Goal: Task Accomplishment & Management: Manage account settings

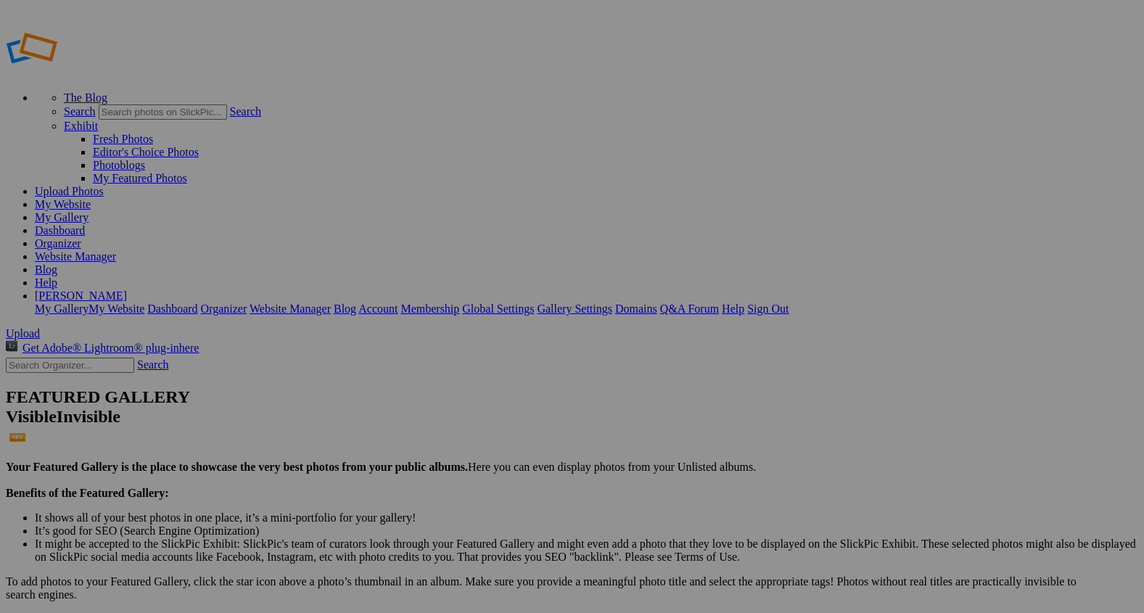
click at [40, 327] on span "Upload" at bounding box center [23, 333] width 34 height 12
type input "2"
paste input "Across the Open Valley"
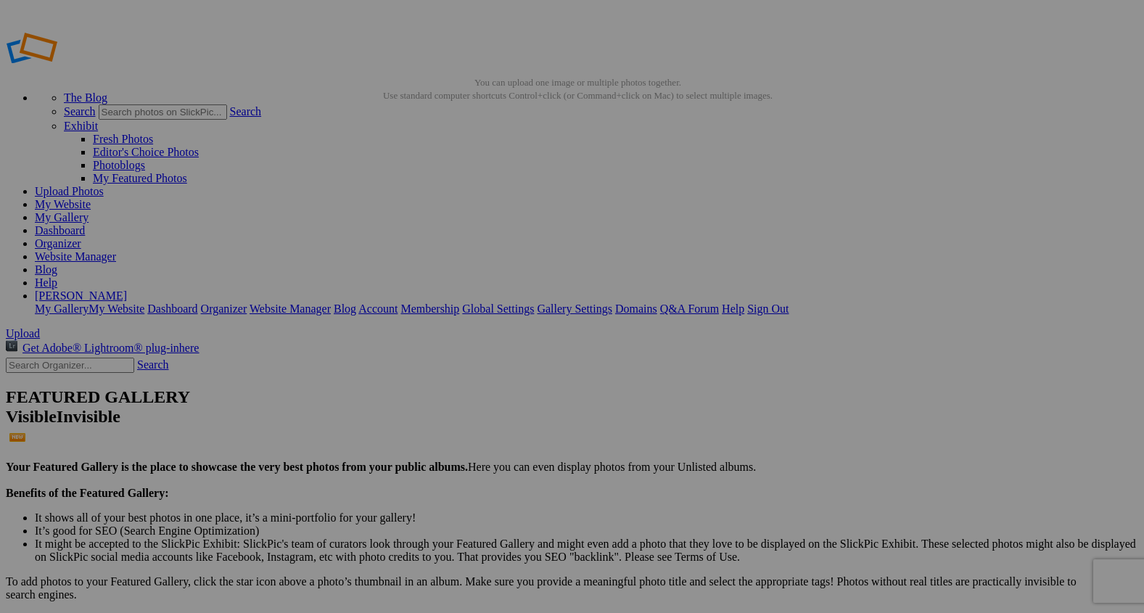
type input "Across the Open Valley"
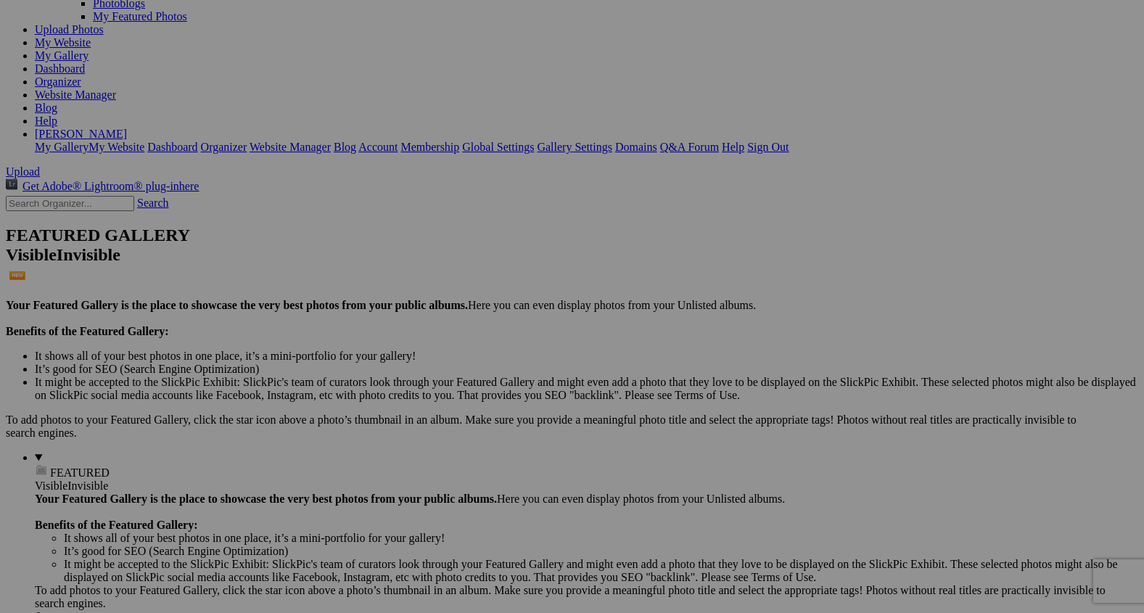
scroll to position [158, 0]
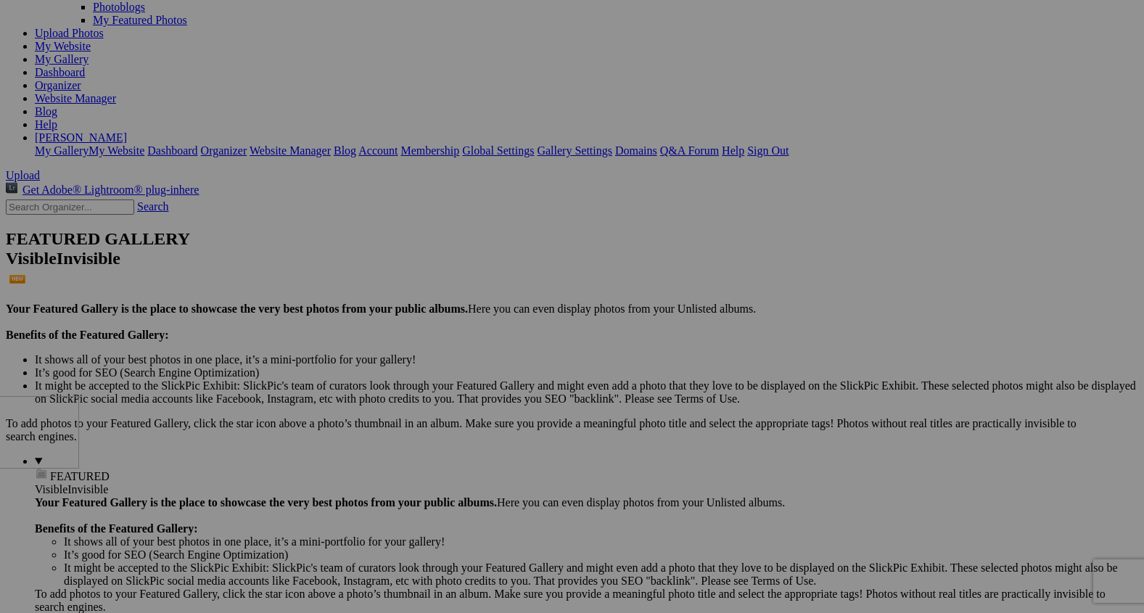
drag, startPoint x: 381, startPoint y: 112, endPoint x: 179, endPoint y: 522, distance: 457.6
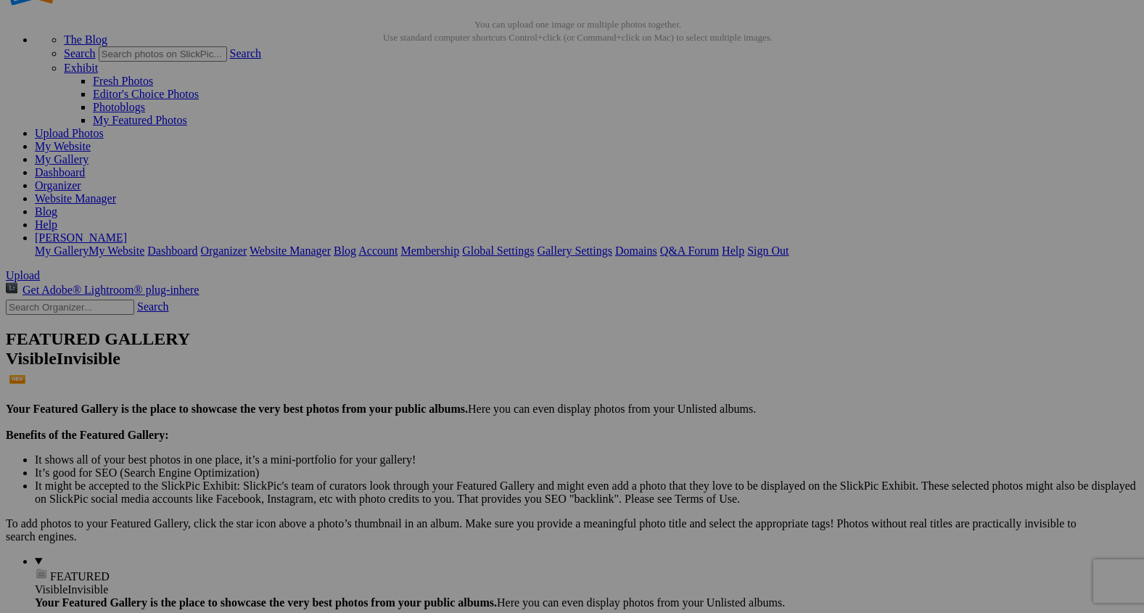
scroll to position [0, 0]
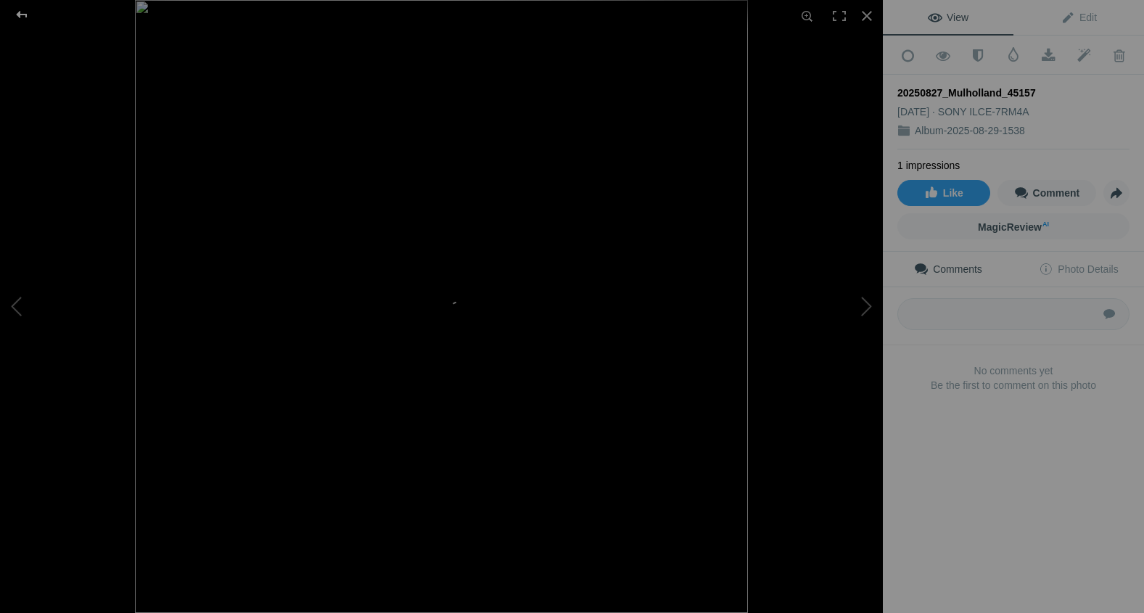
click at [19, 12] on div at bounding box center [22, 14] width 52 height 29
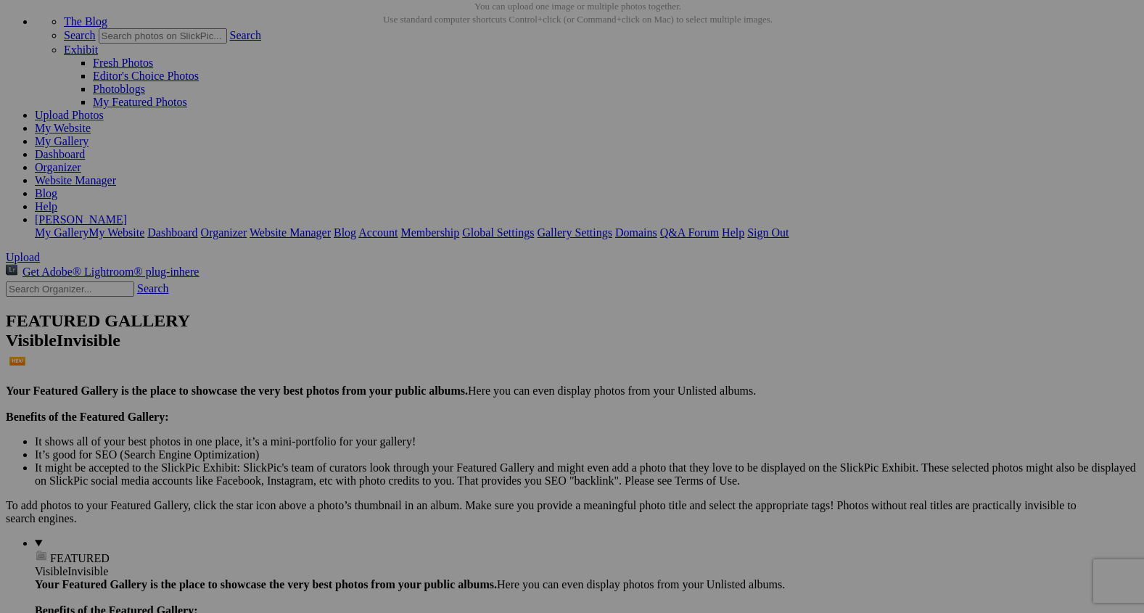
scroll to position [82, 0]
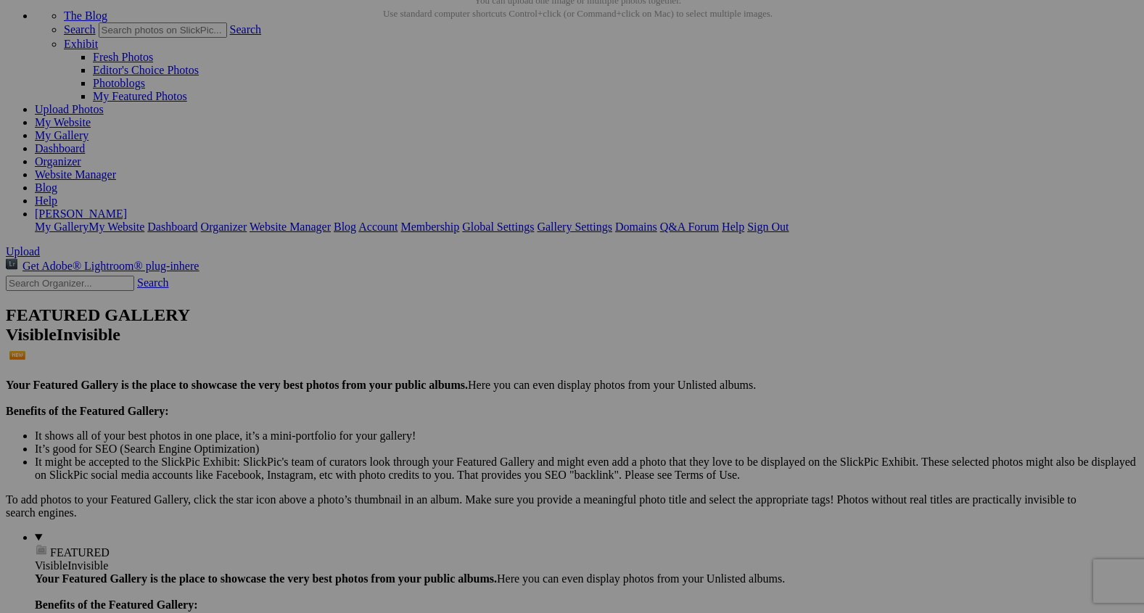
drag, startPoint x: 413, startPoint y: 155, endPoint x: 175, endPoint y: 600, distance: 504.5
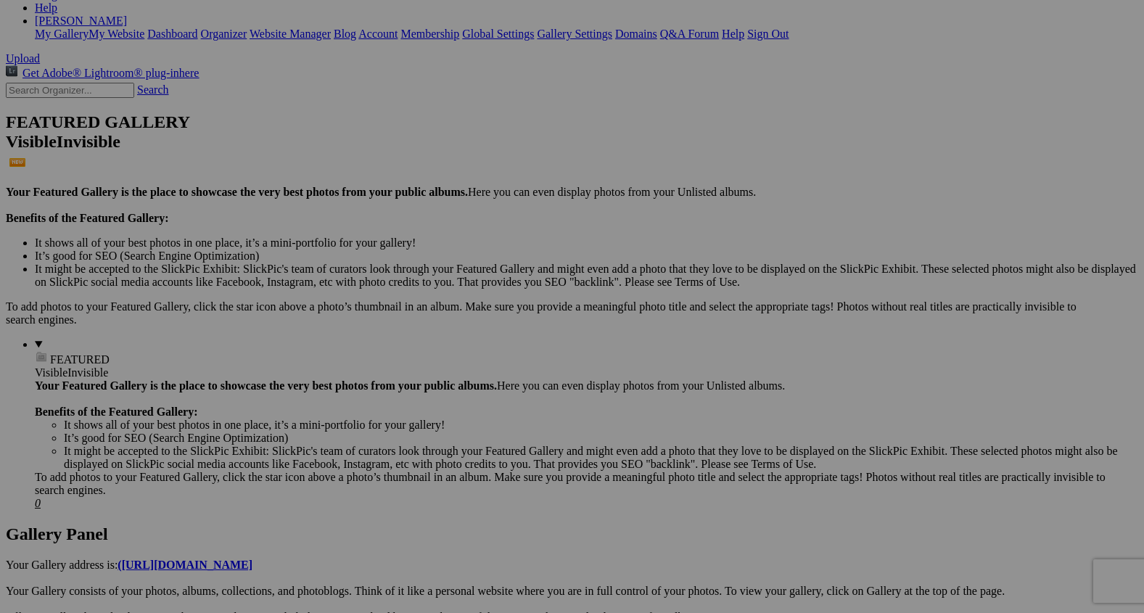
scroll to position [389, 0]
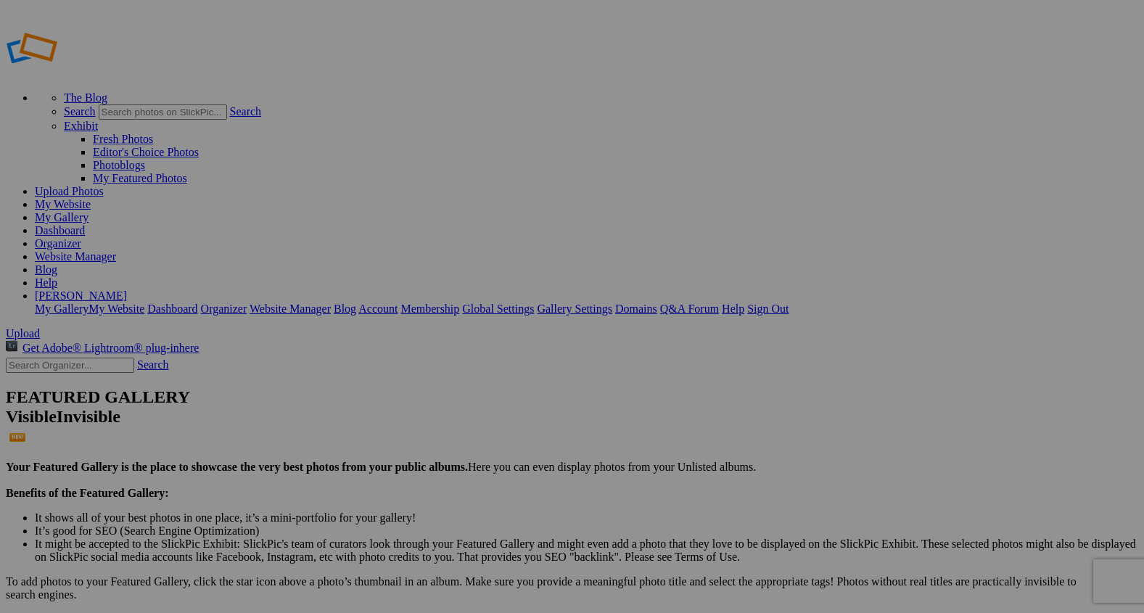
type input "2"
paste input "Roots and Reins"
type input "Roots and Reins"
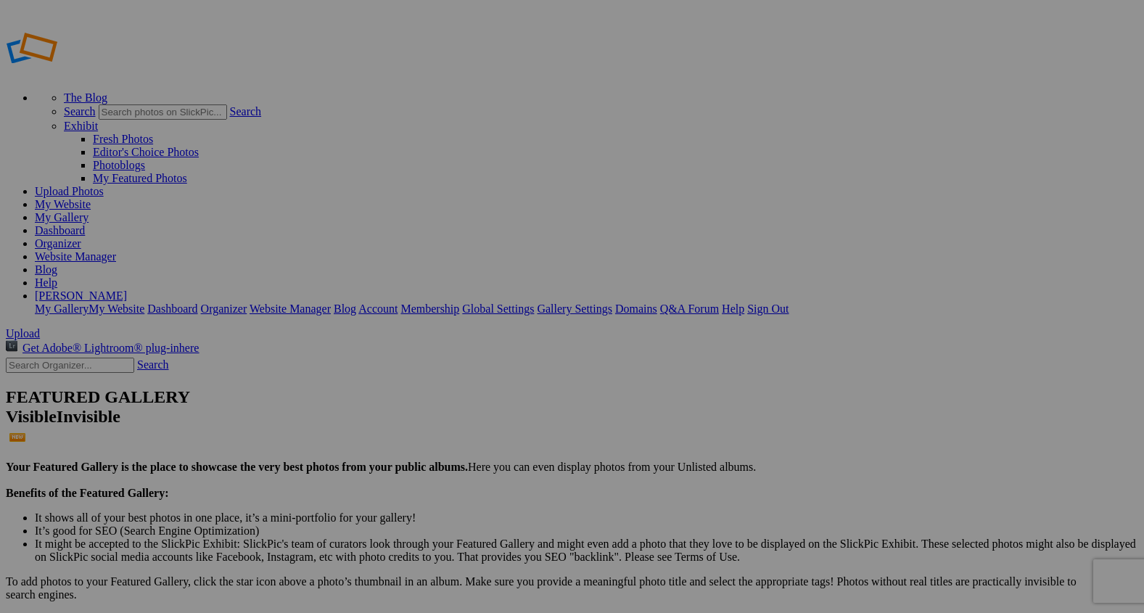
type input "2"
paste input "Guided by the Hills"
type input "Guided by the Hills"
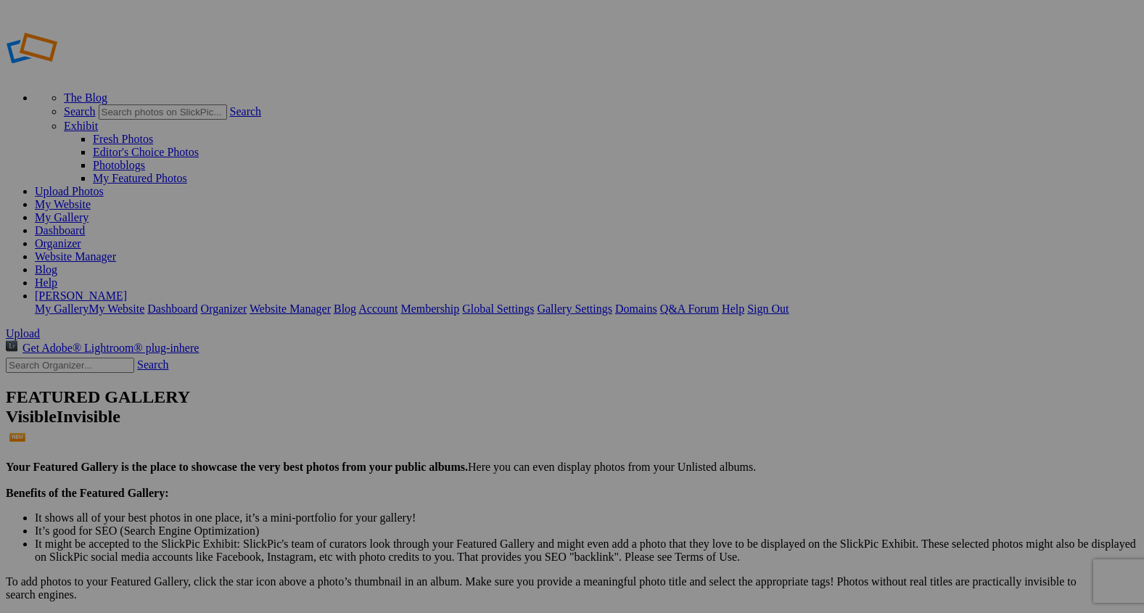
click at [40, 327] on span "Upload" at bounding box center [23, 333] width 34 height 12
type input "2"
paste input "The Tail Tells Their Tale"
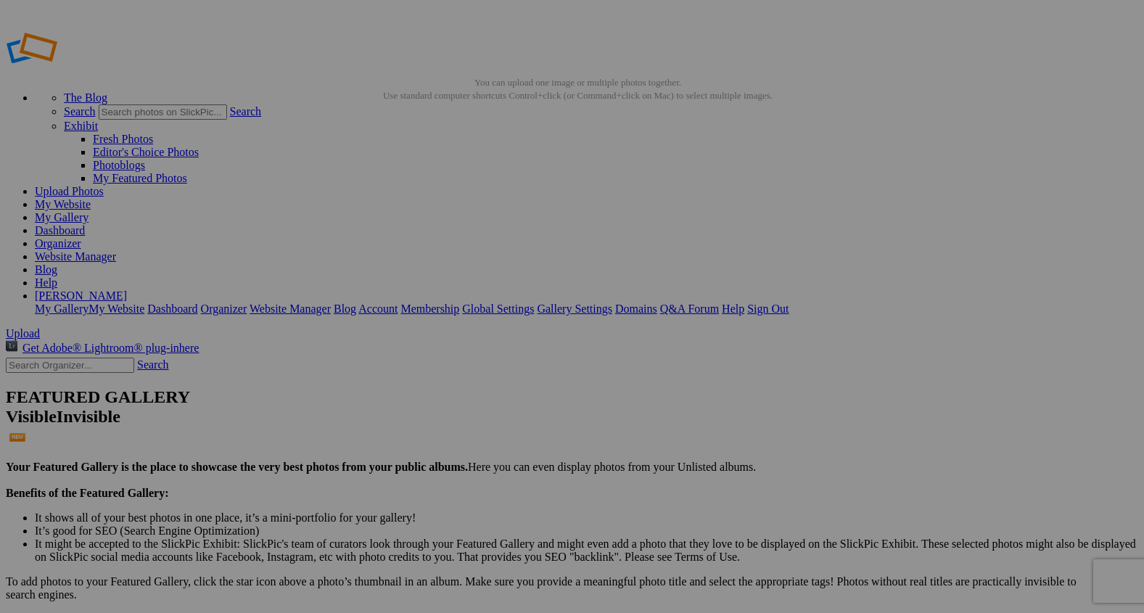
type input "The Tail Tells Their Tale"
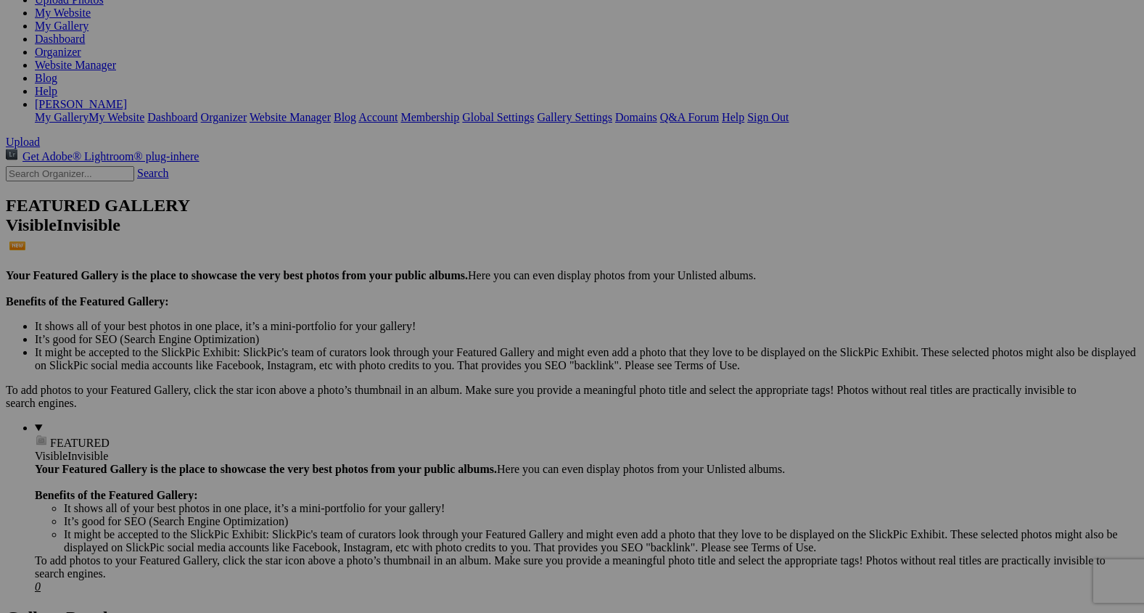
scroll to position [193, 0]
drag, startPoint x: 394, startPoint y: 128, endPoint x: 179, endPoint y: 513, distance: 441.5
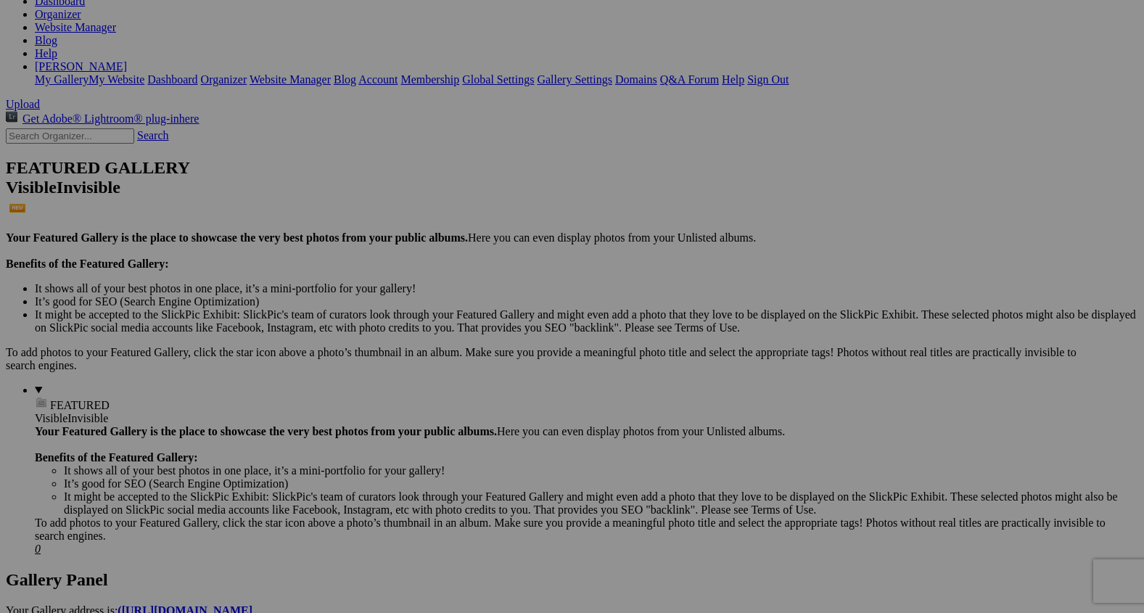
scroll to position [267, 0]
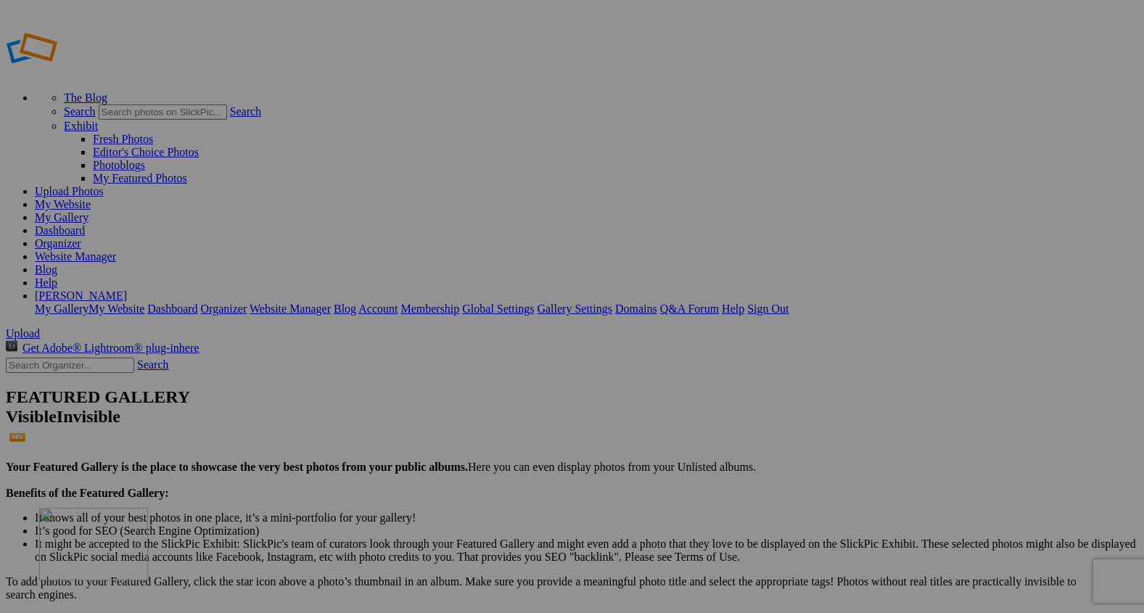
drag, startPoint x: 273, startPoint y: 240, endPoint x: 249, endPoint y: 611, distance: 372.1
drag, startPoint x: 410, startPoint y: 231, endPoint x: 376, endPoint y: 592, distance: 362.8
drag, startPoint x: 276, startPoint y: 215, endPoint x: 258, endPoint y: 555, distance: 341.3
drag, startPoint x: 297, startPoint y: 215, endPoint x: 524, endPoint y: 517, distance: 378.5
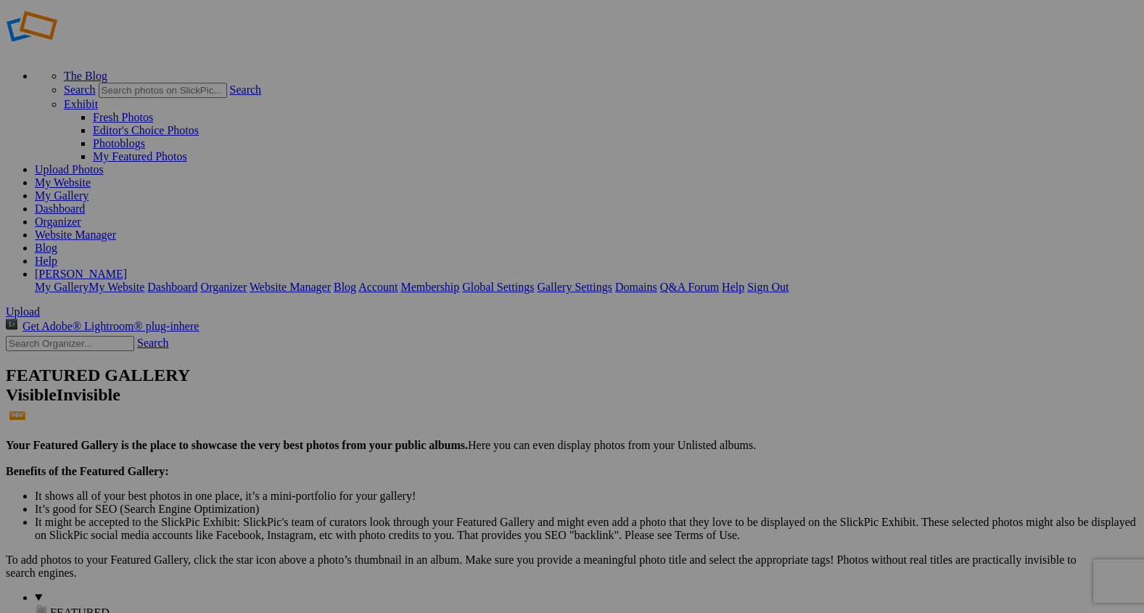
scroll to position [22, 0]
drag, startPoint x: 777, startPoint y: 388, endPoint x: 600, endPoint y: 529, distance: 226.5
drag, startPoint x: 1044, startPoint y: 374, endPoint x: 675, endPoint y: 527, distance: 399.6
drag, startPoint x: 905, startPoint y: 365, endPoint x: 326, endPoint y: 552, distance: 608.7
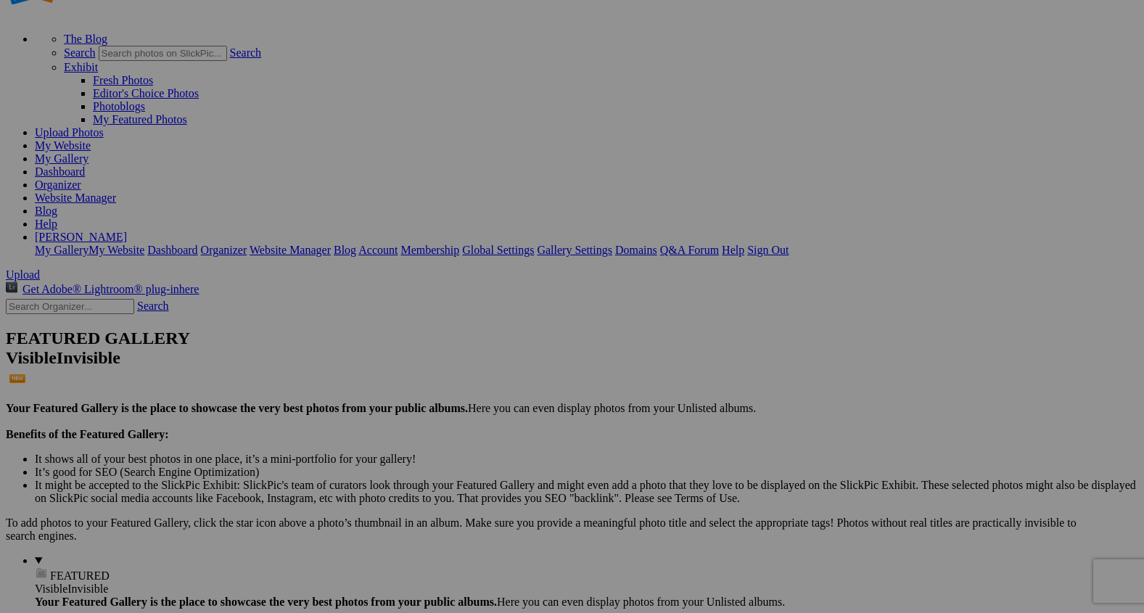
scroll to position [66, 0]
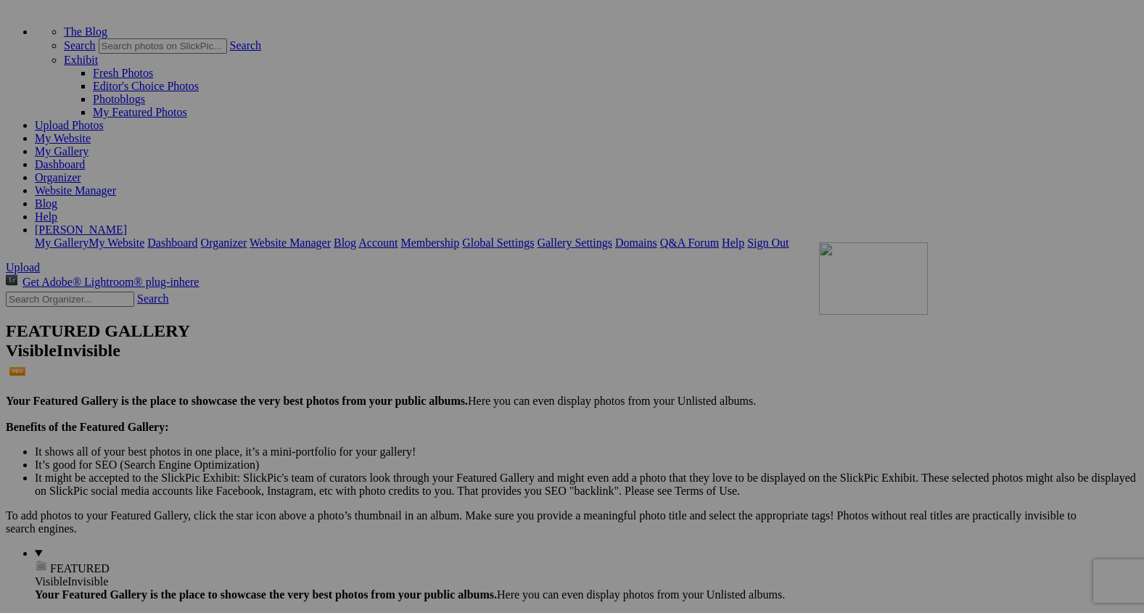
drag, startPoint x: 1033, startPoint y: 348, endPoint x: 914, endPoint y: 496, distance: 189.4
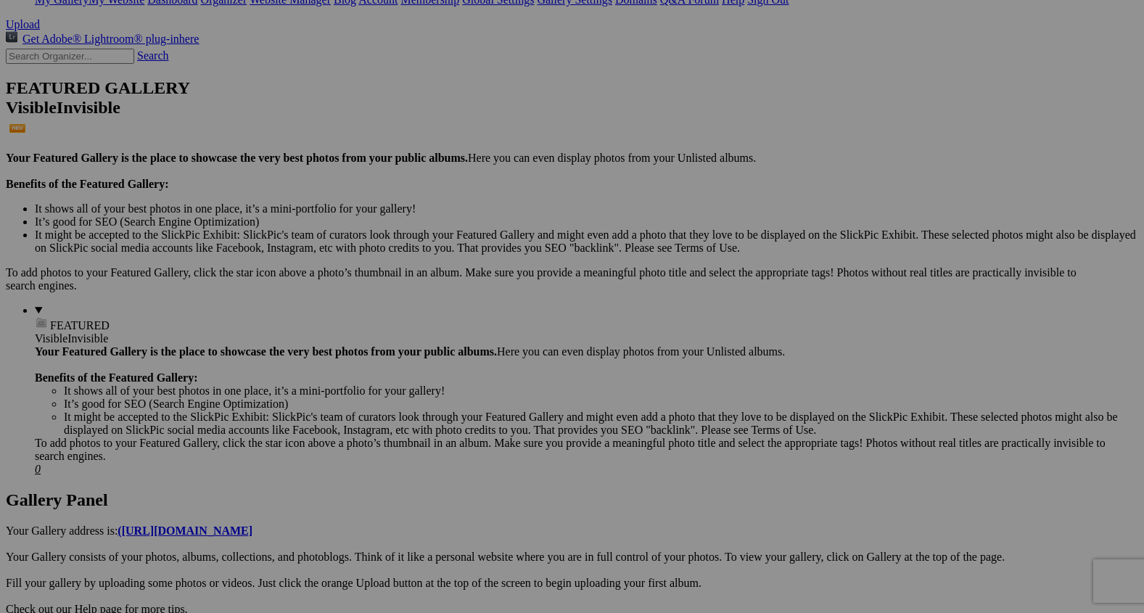
scroll to position [313, 0]
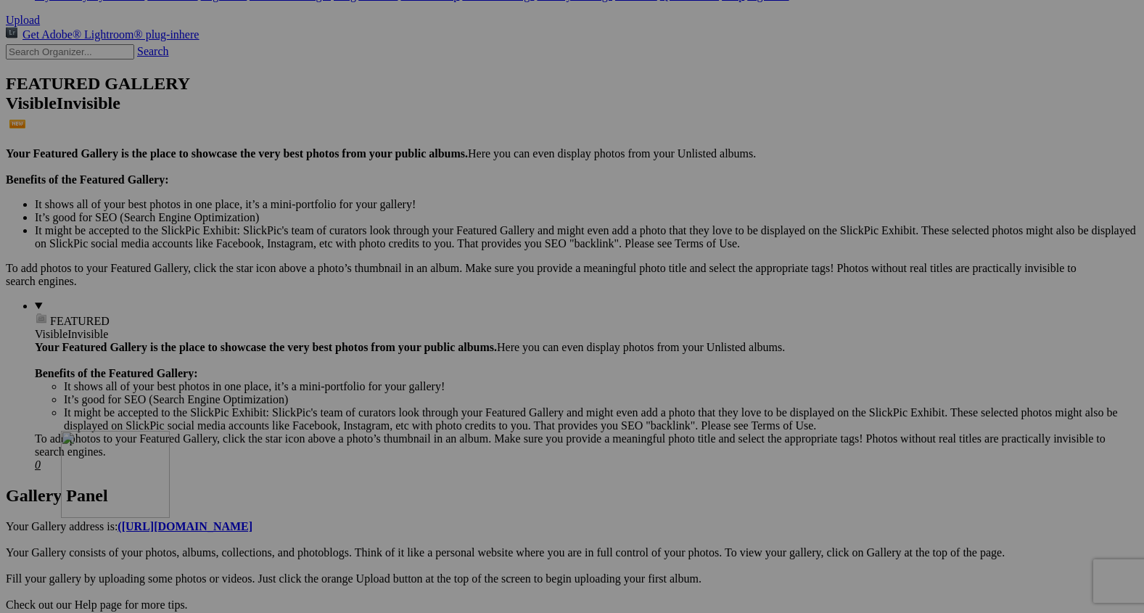
drag, startPoint x: 276, startPoint y: 286, endPoint x: 265, endPoint y: 592, distance: 305.5
drag, startPoint x: 266, startPoint y: 307, endPoint x: 350, endPoint y: 672, distance: 374.3
drag, startPoint x: 409, startPoint y: 311, endPoint x: 437, endPoint y: 694, distance: 383.9
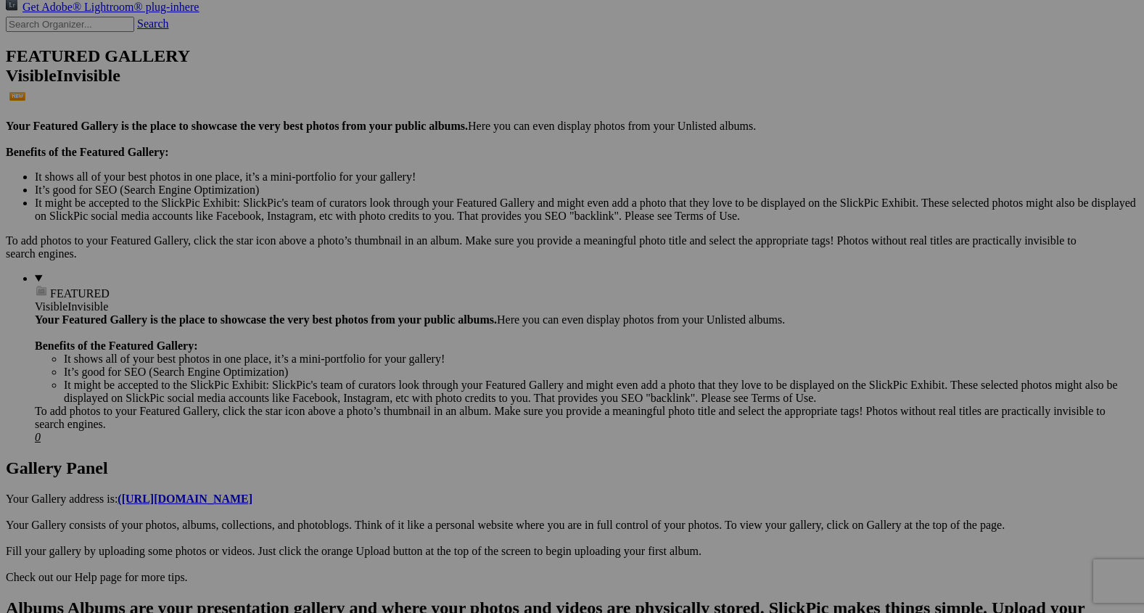
scroll to position [327, 0]
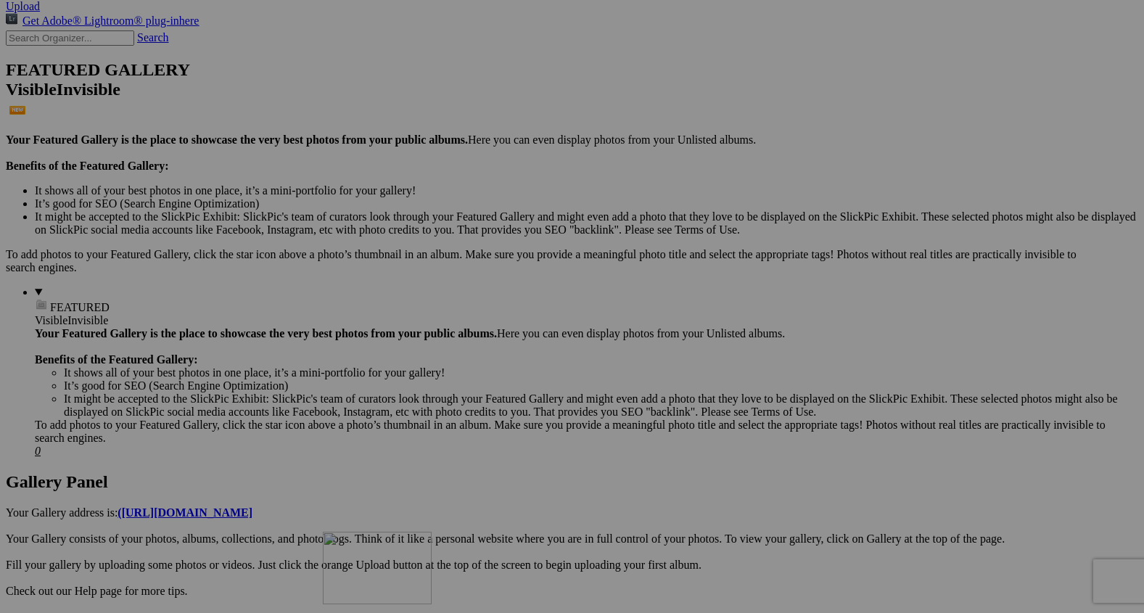
drag, startPoint x: 534, startPoint y: 299, endPoint x: 532, endPoint y: 659, distance: 360.4
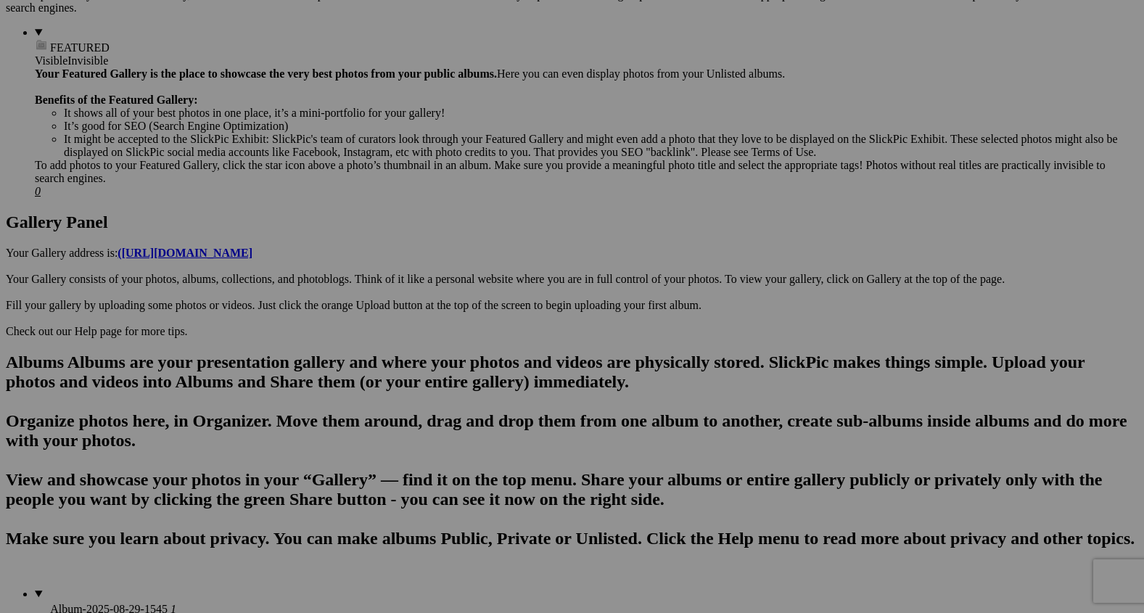
scroll to position [590, 0]
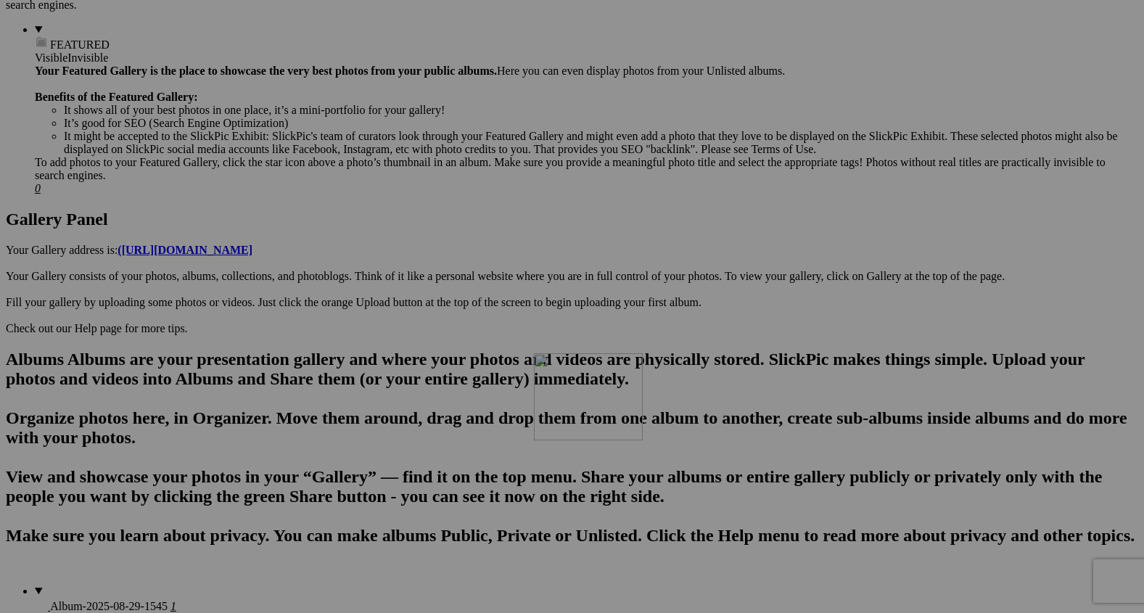
drag, startPoint x: 782, startPoint y: 204, endPoint x: 730, endPoint y: 569, distance: 367.8
drag, startPoint x: 780, startPoint y: 207, endPoint x: 846, endPoint y: 559, distance: 358.7
drag, startPoint x: 918, startPoint y: 183, endPoint x: 905, endPoint y: 529, distance: 346.2
drag, startPoint x: 1066, startPoint y: 200, endPoint x: 1013, endPoint y: 548, distance: 352.1
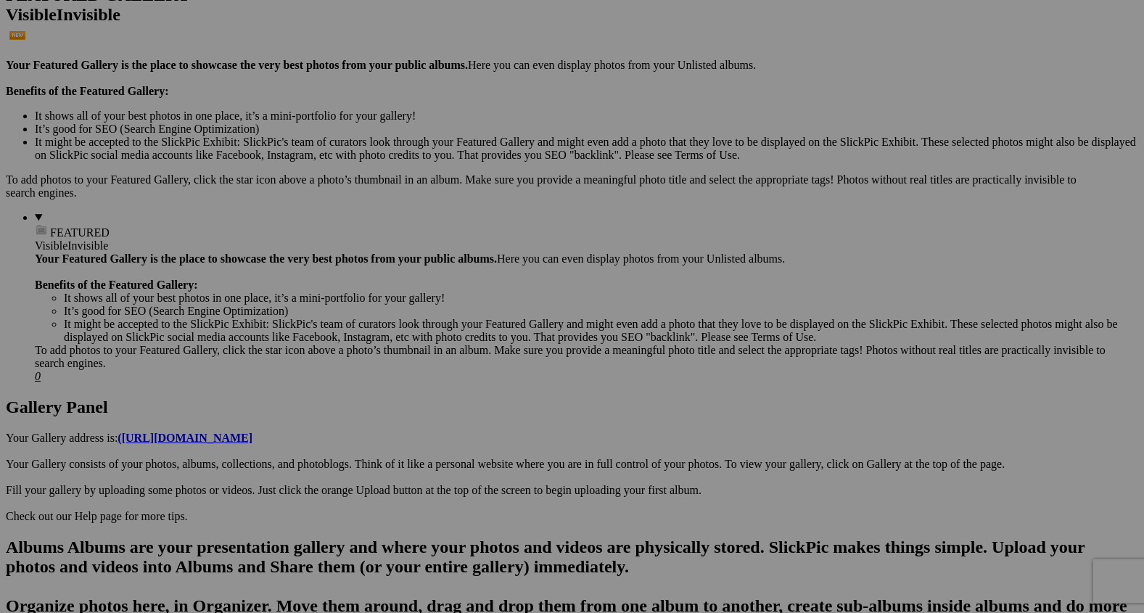
scroll to position [413, 0]
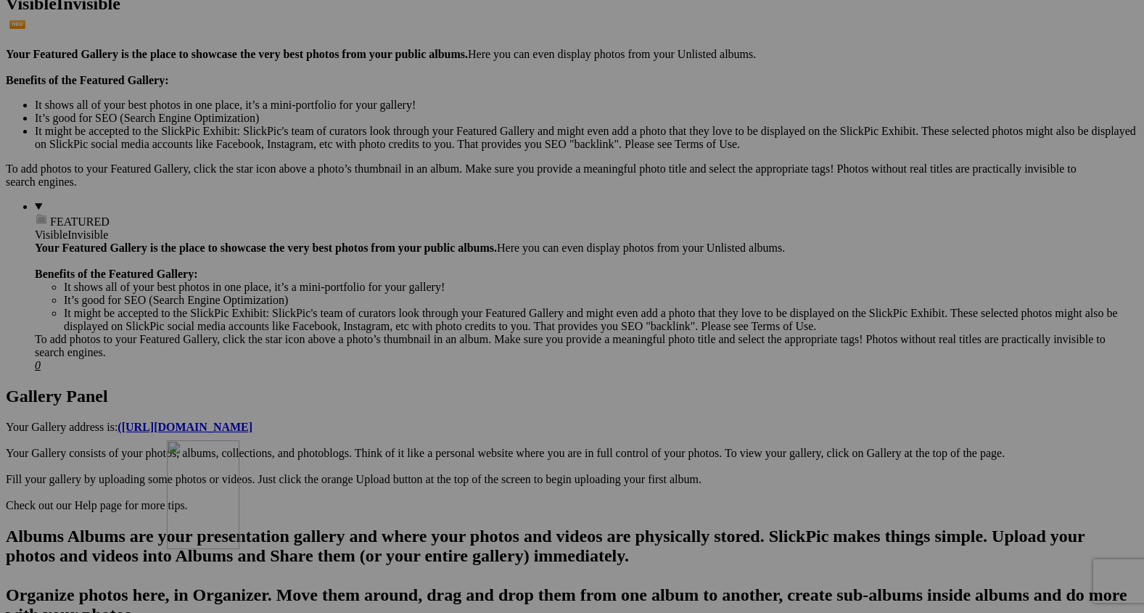
drag, startPoint x: 282, startPoint y: 369, endPoint x: 387, endPoint y: 581, distance: 236.1
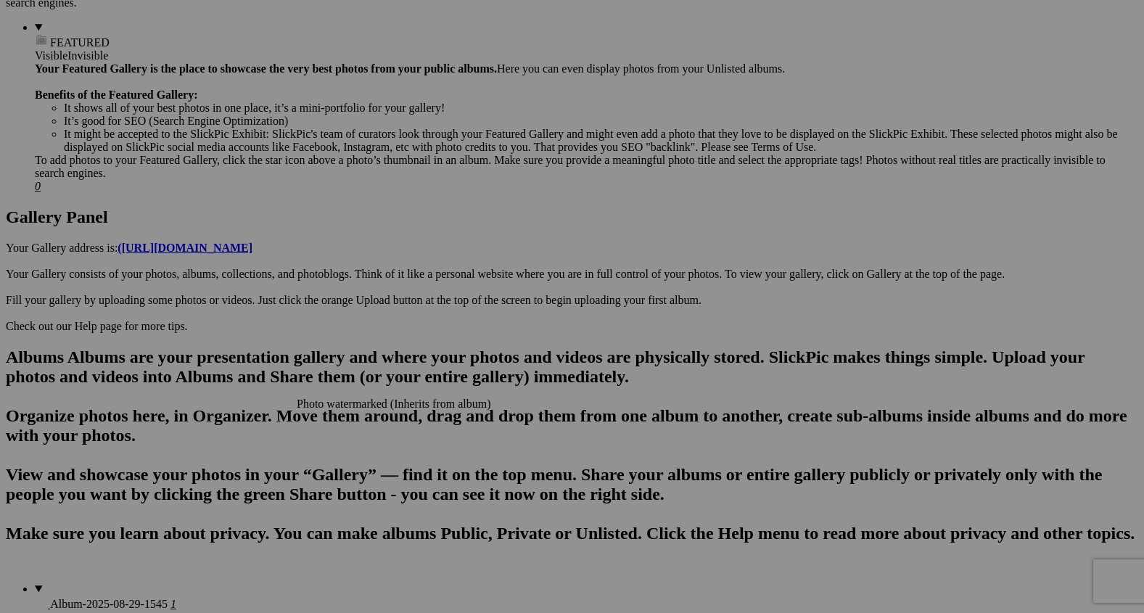
scroll to position [606, 0]
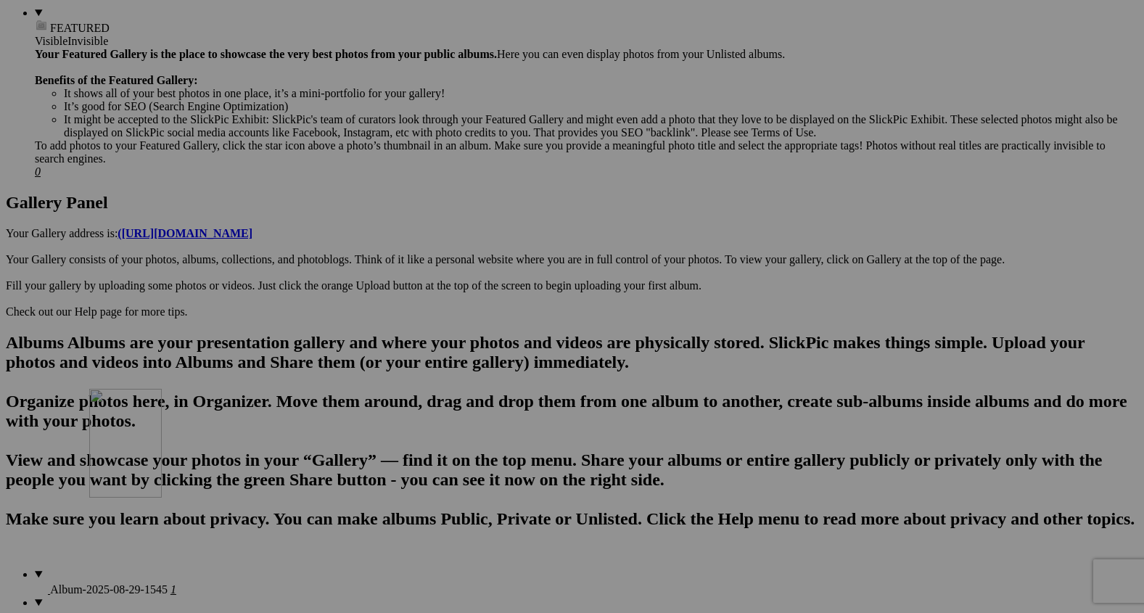
drag, startPoint x: 406, startPoint y: 382, endPoint x: 278, endPoint y: 531, distance: 196.4
drag, startPoint x: 384, startPoint y: 372, endPoint x: 224, endPoint y: 525, distance: 221.6
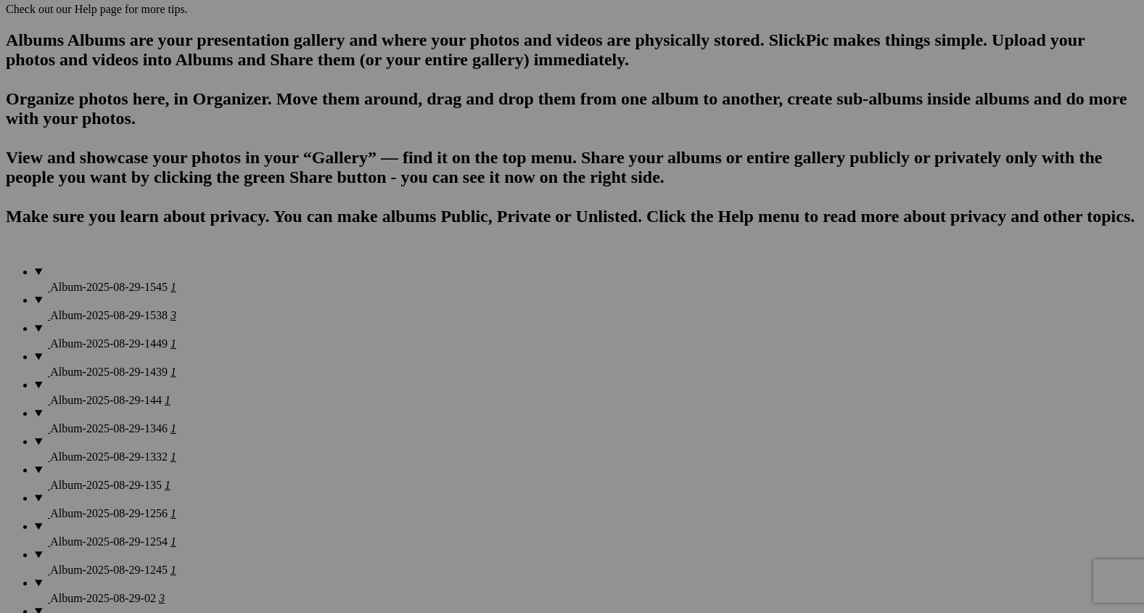
scroll to position [938, 0]
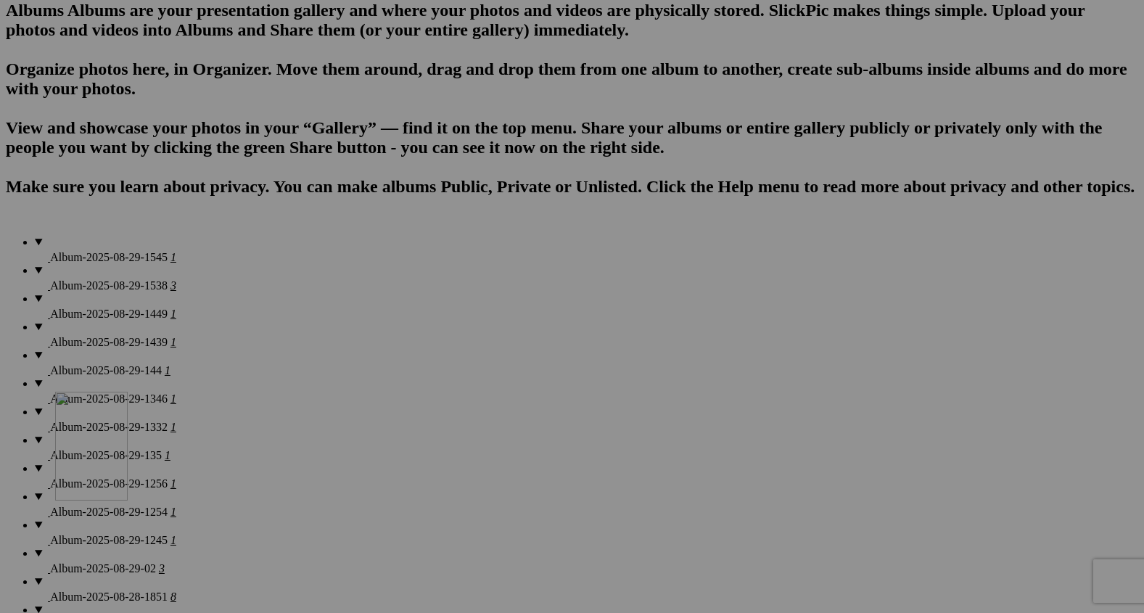
drag, startPoint x: 265, startPoint y: 215, endPoint x: 263, endPoint y: 540, distance: 324.2
drag, startPoint x: 295, startPoint y: 224, endPoint x: 857, endPoint y: 528, distance: 638.9
drag, startPoint x: 514, startPoint y: 219, endPoint x: 788, endPoint y: 540, distance: 422.3
drag, startPoint x: 643, startPoint y: 215, endPoint x: 728, endPoint y: 572, distance: 367.6
drag, startPoint x: 543, startPoint y: 410, endPoint x: 706, endPoint y: 548, distance: 213.1
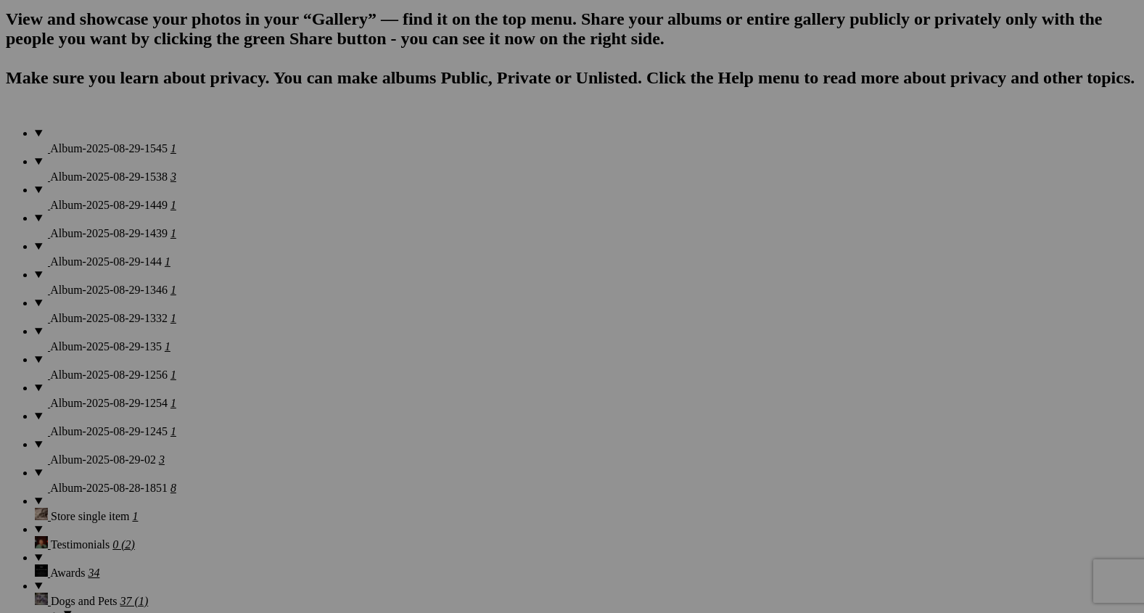
scroll to position [1049, 0]
drag, startPoint x: 281, startPoint y: 125, endPoint x: 930, endPoint y: 461, distance: 731.1
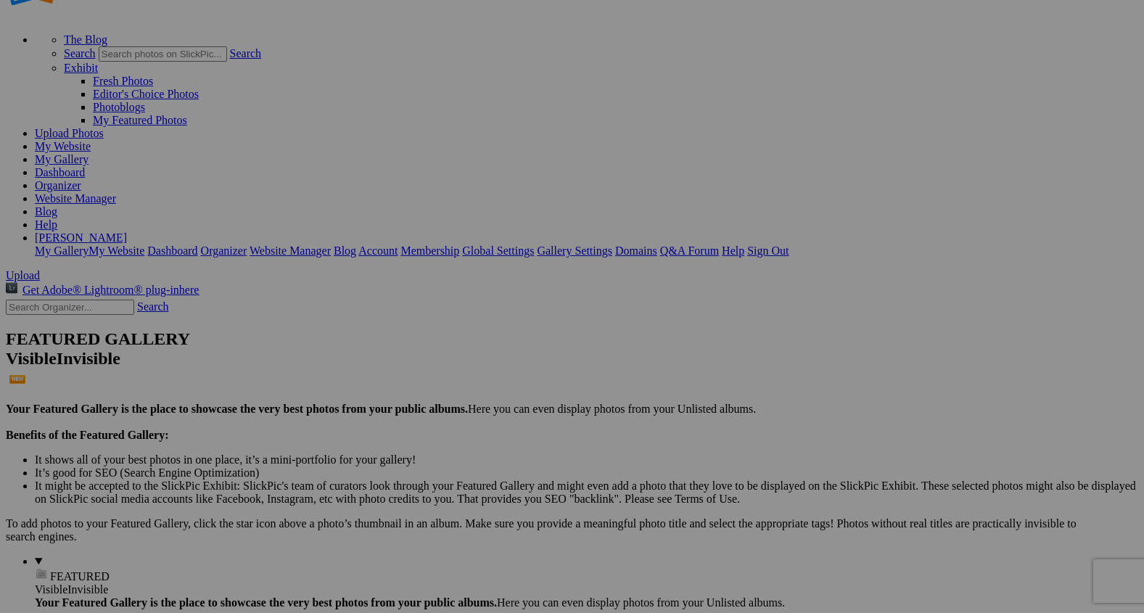
scroll to position [0, 0]
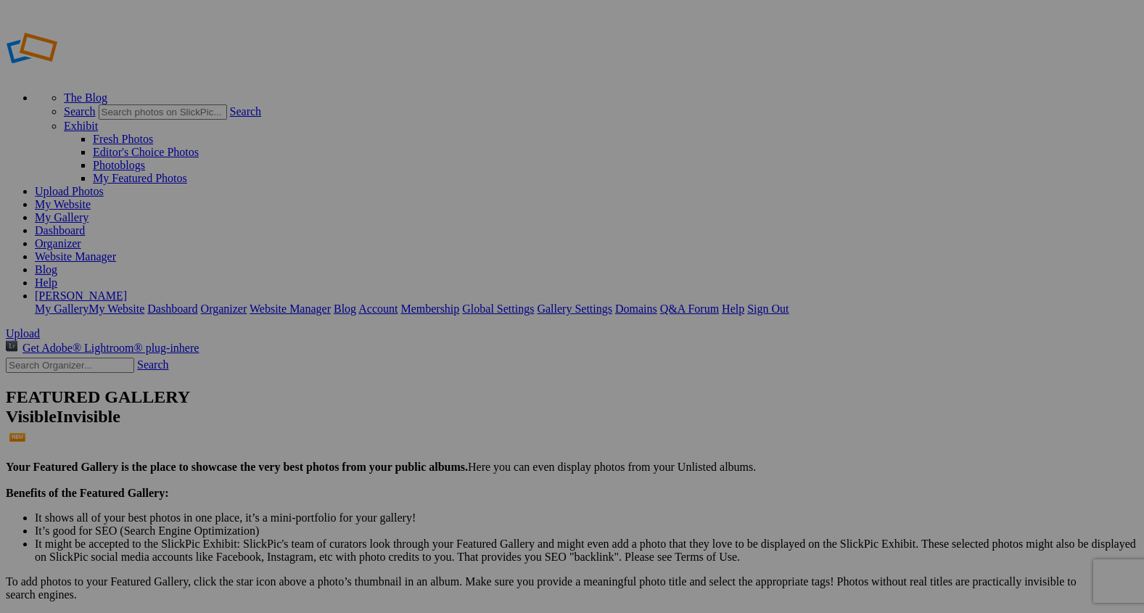
click at [40, 327] on span "Upload" at bounding box center [23, 333] width 34 height 12
drag, startPoint x: 90, startPoint y: 173, endPoint x: 94, endPoint y: 139, distance: 34.3
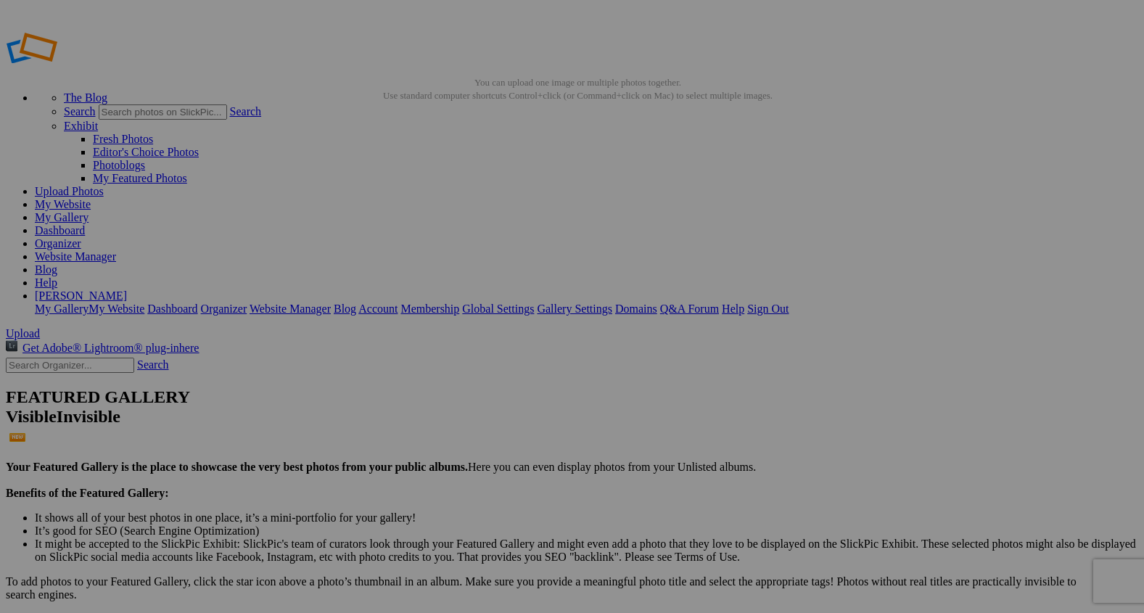
click at [416, 167] on div "Public Album" at bounding box center [418, 165] width 90 height 13
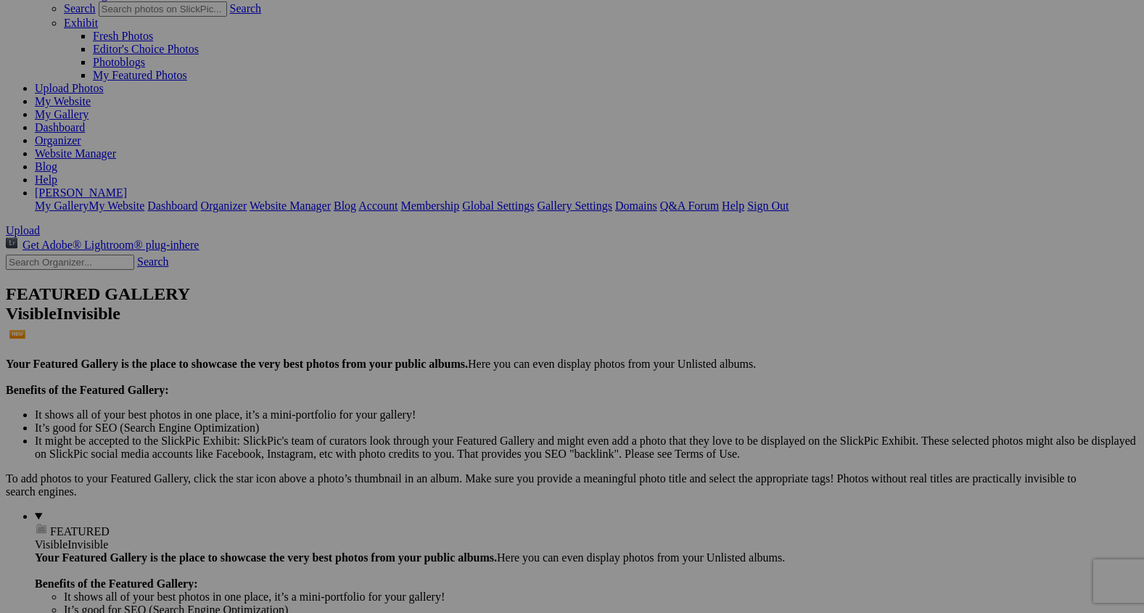
scroll to position [101, 0]
drag, startPoint x: 414, startPoint y: 146, endPoint x: 310, endPoint y: 344, distance: 223.5
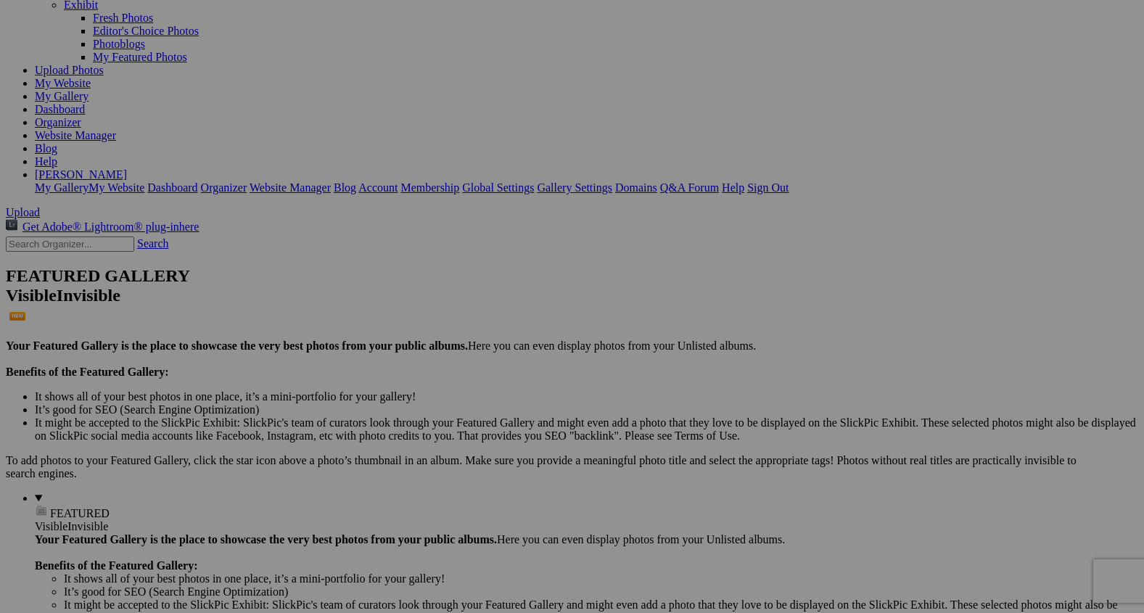
scroll to position [120, 0]
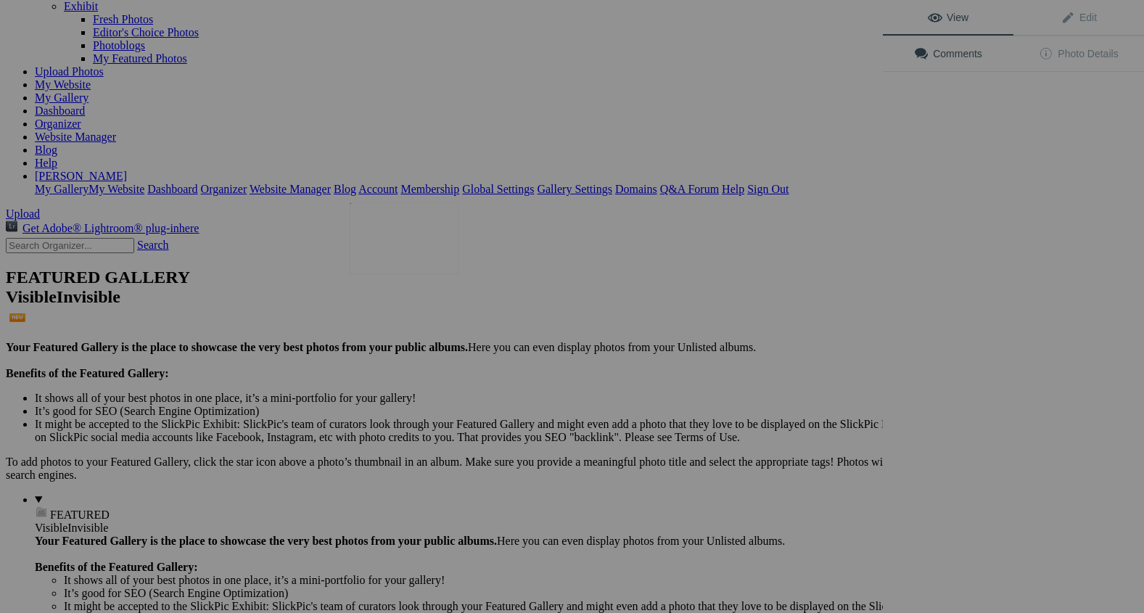
scroll to position [0, 0]
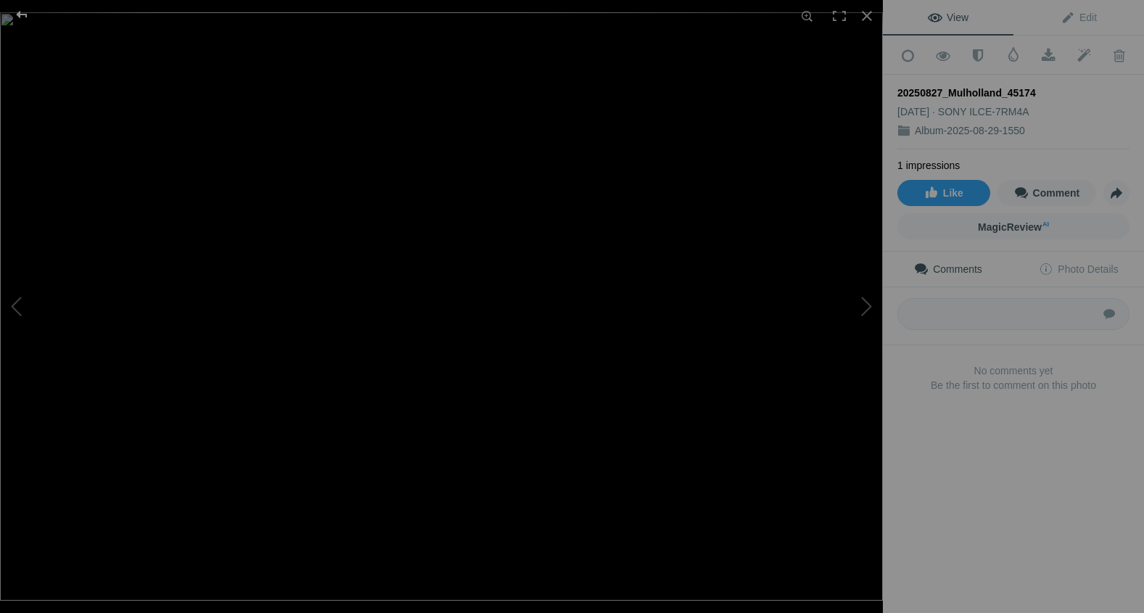
click at [23, 14] on div at bounding box center [22, 14] width 52 height 29
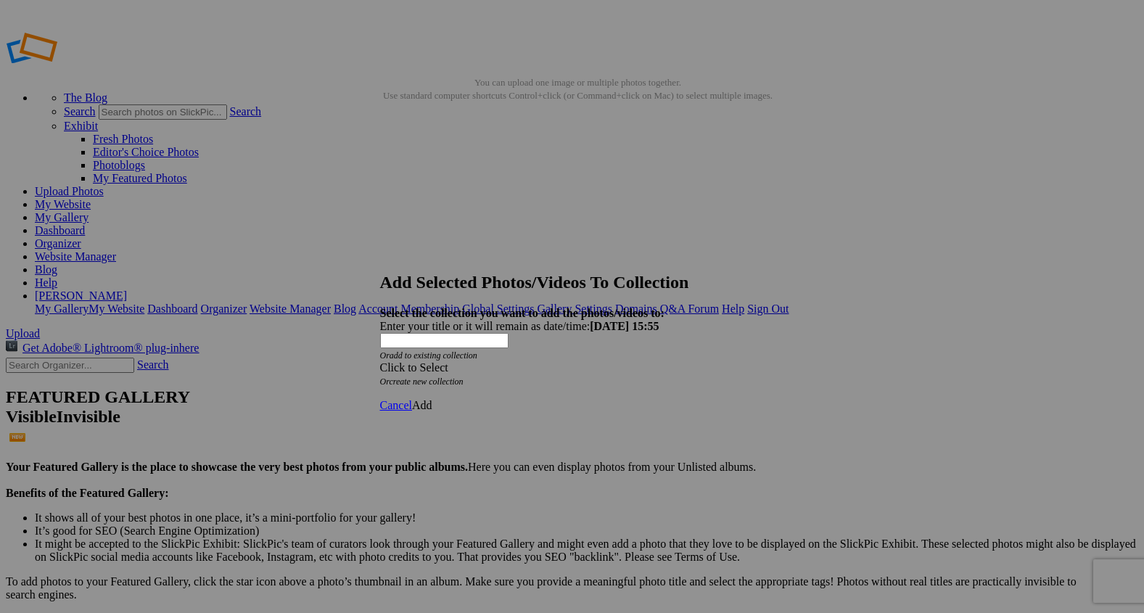
click at [380, 361] on span at bounding box center [380, 367] width 0 height 12
click at [597, 355] on link "Rocking Z [GEOGRAPHIC_DATA]" at bounding box center [527, 349] width 170 height 12
click at [432, 399] on span "Add" at bounding box center [422, 405] width 20 height 12
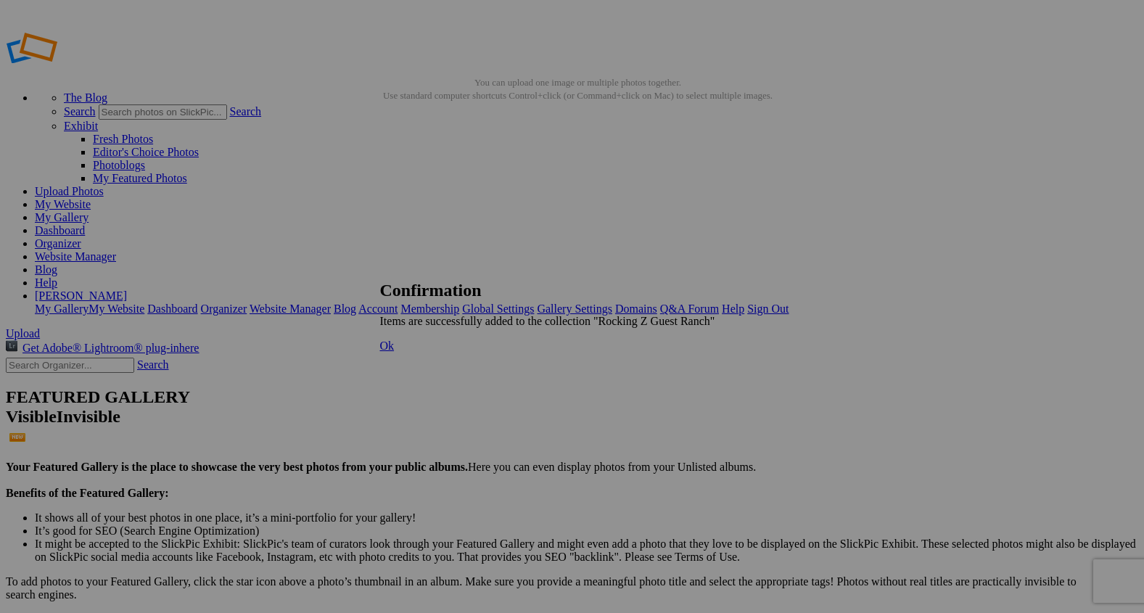
click at [394, 352] on span "Ok" at bounding box center [387, 345] width 15 height 12
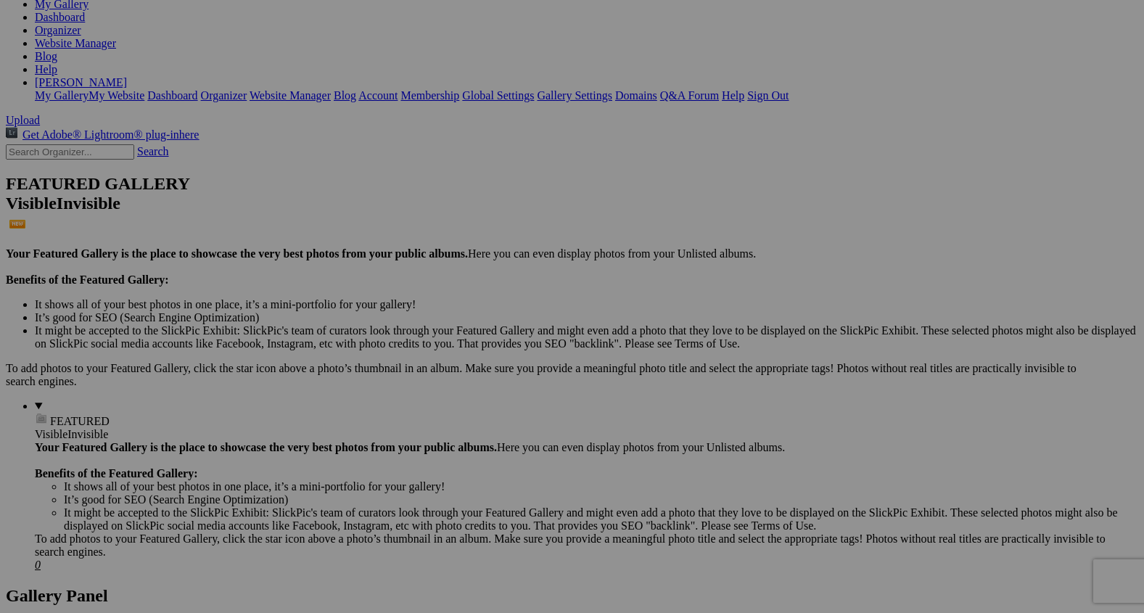
scroll to position [248, 0]
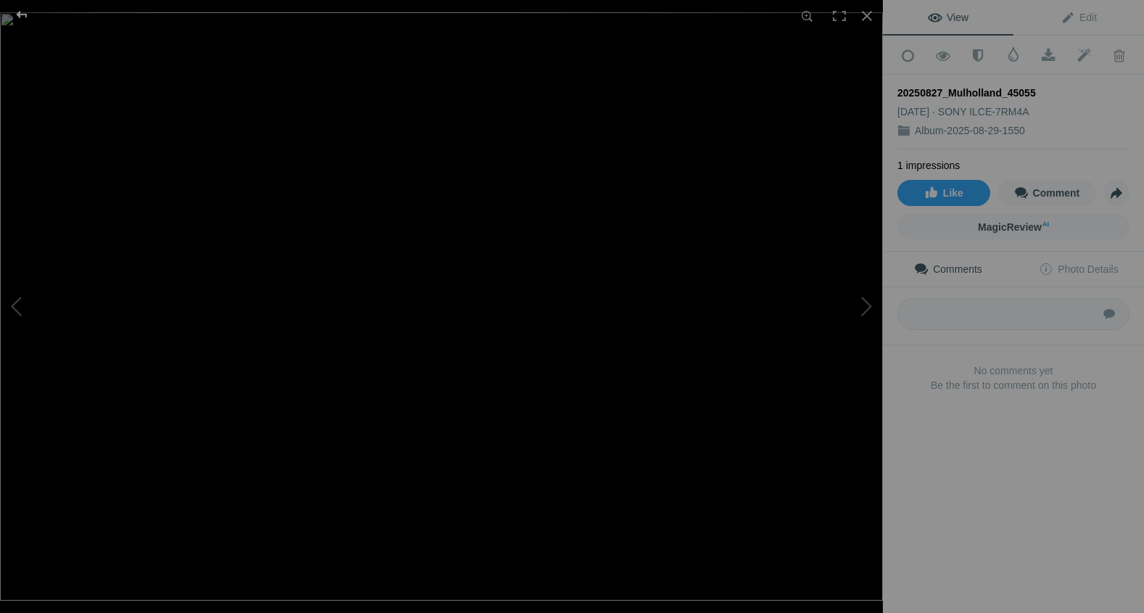
click at [22, 21] on div at bounding box center [22, 14] width 52 height 29
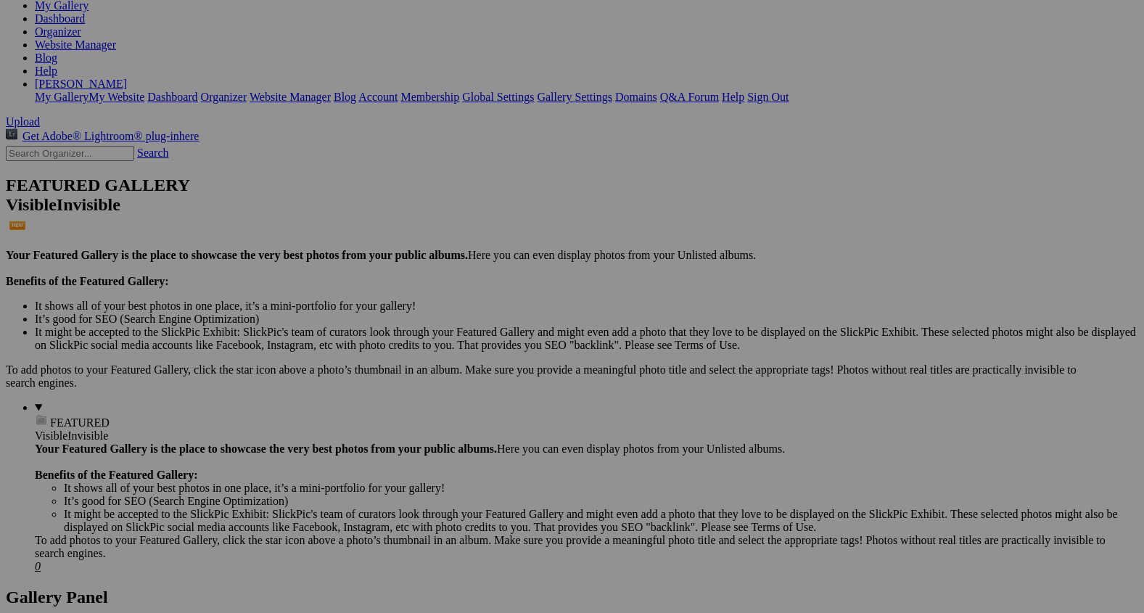
scroll to position [214, 0]
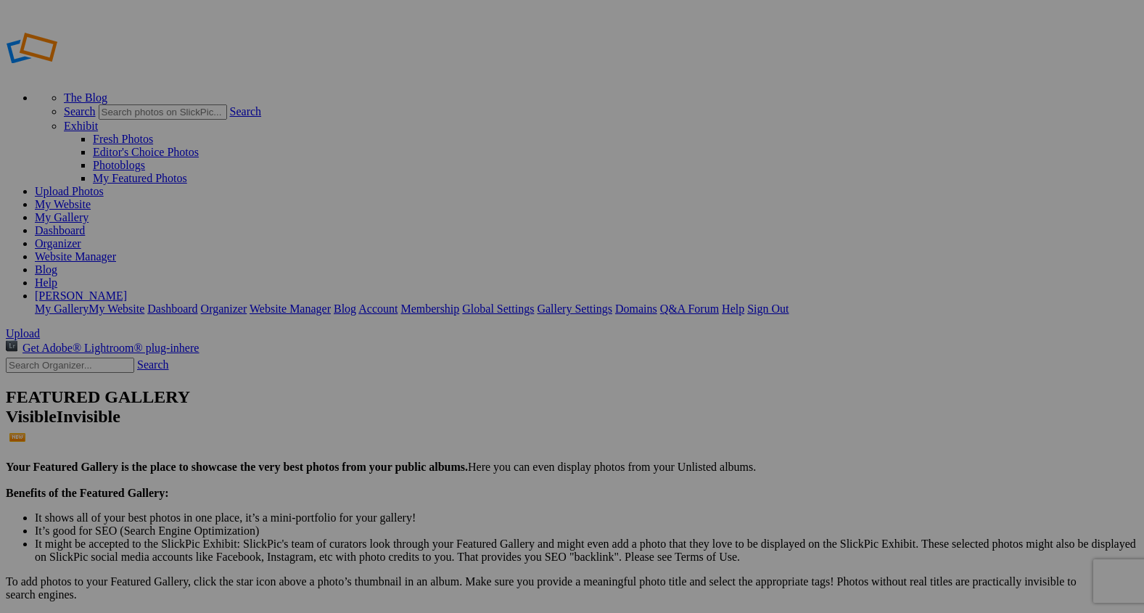
type input "2"
paste input "Ponytails in the Wind"
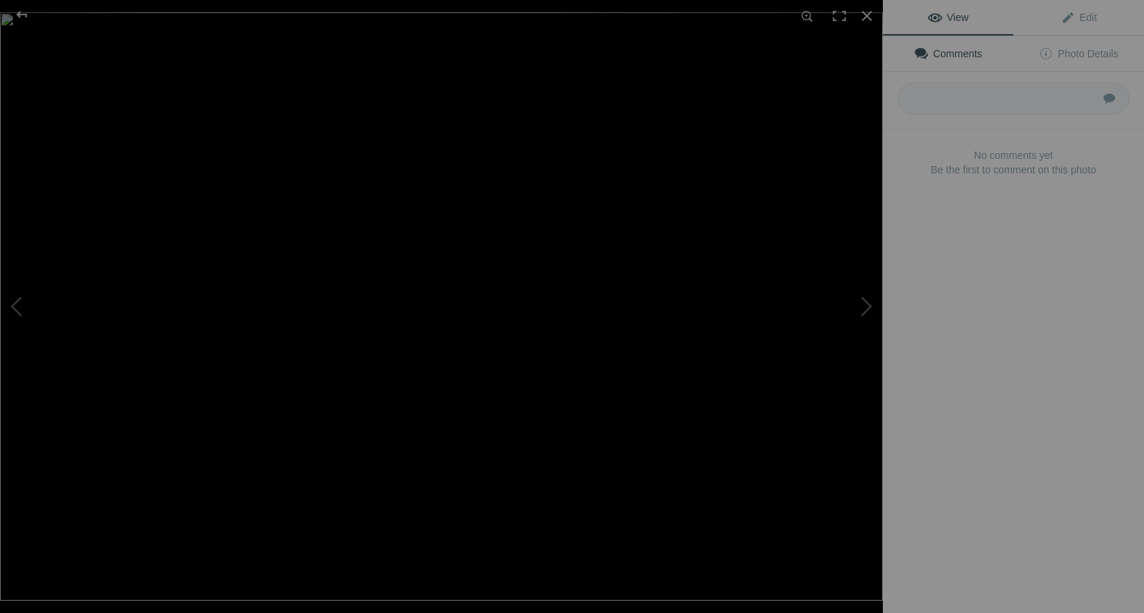
type input "Ponytails in the Wind"
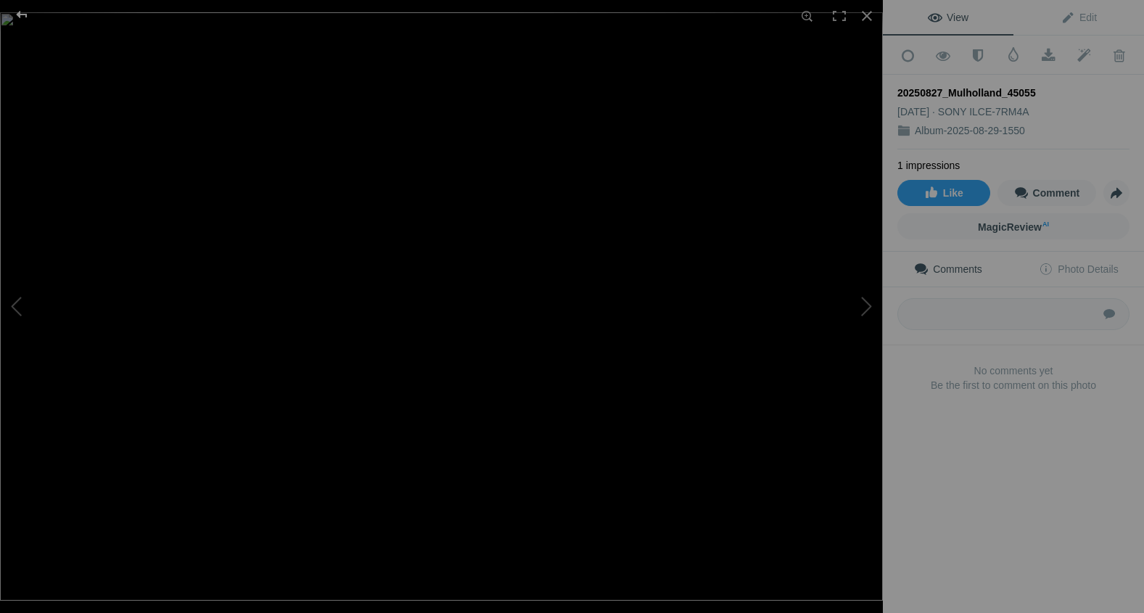
click at [22, 12] on div at bounding box center [22, 14] width 52 height 29
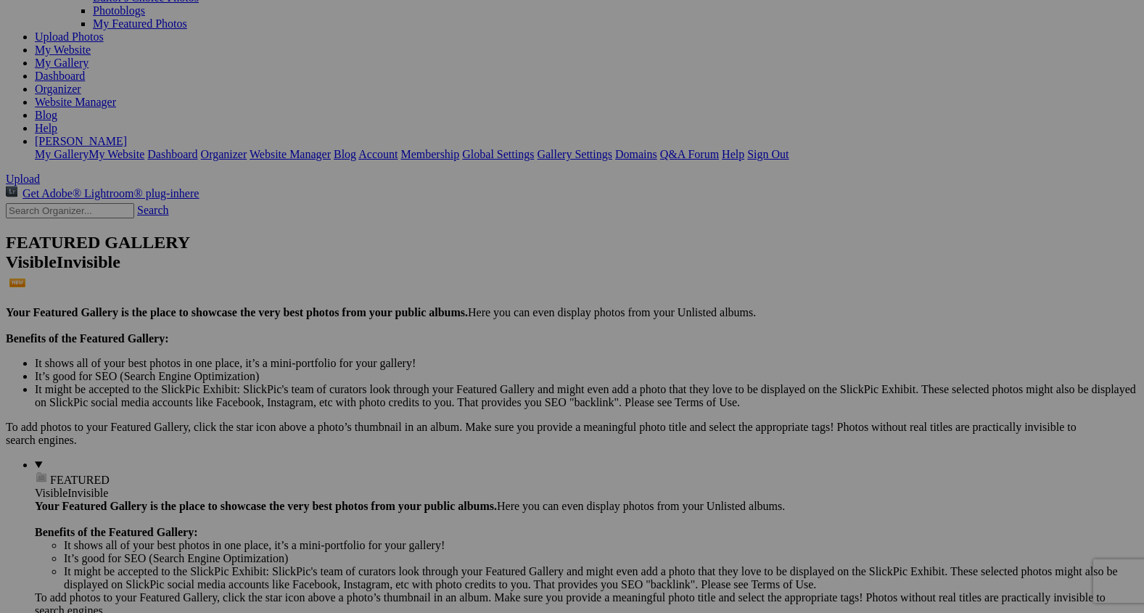
scroll to position [159, 0]
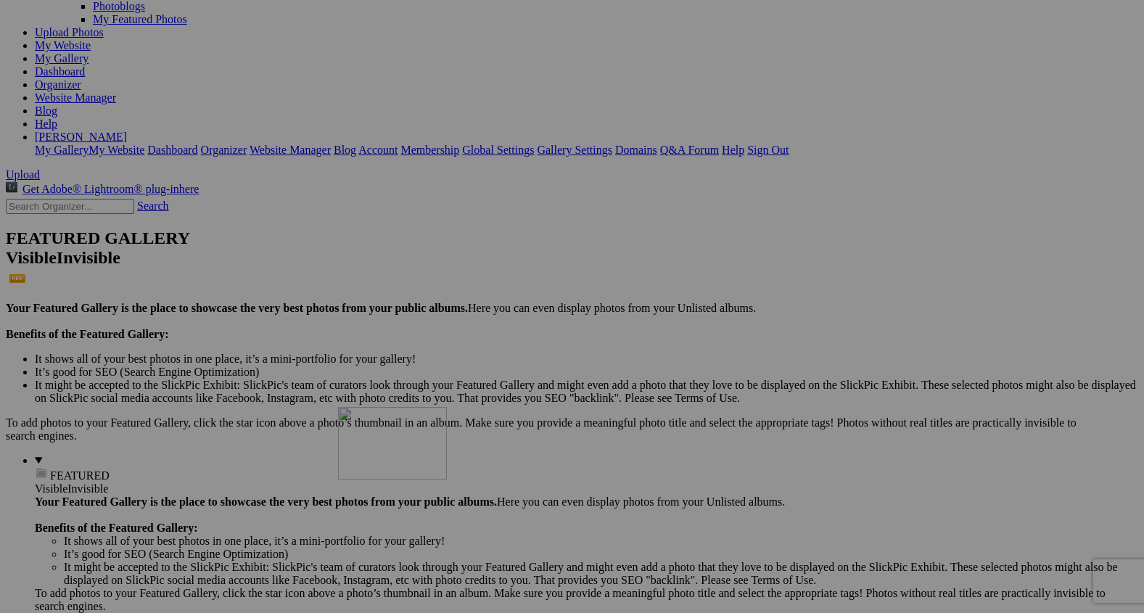
drag, startPoint x: 410, startPoint y: 96, endPoint x: 555, endPoint y: 542, distance: 469.7
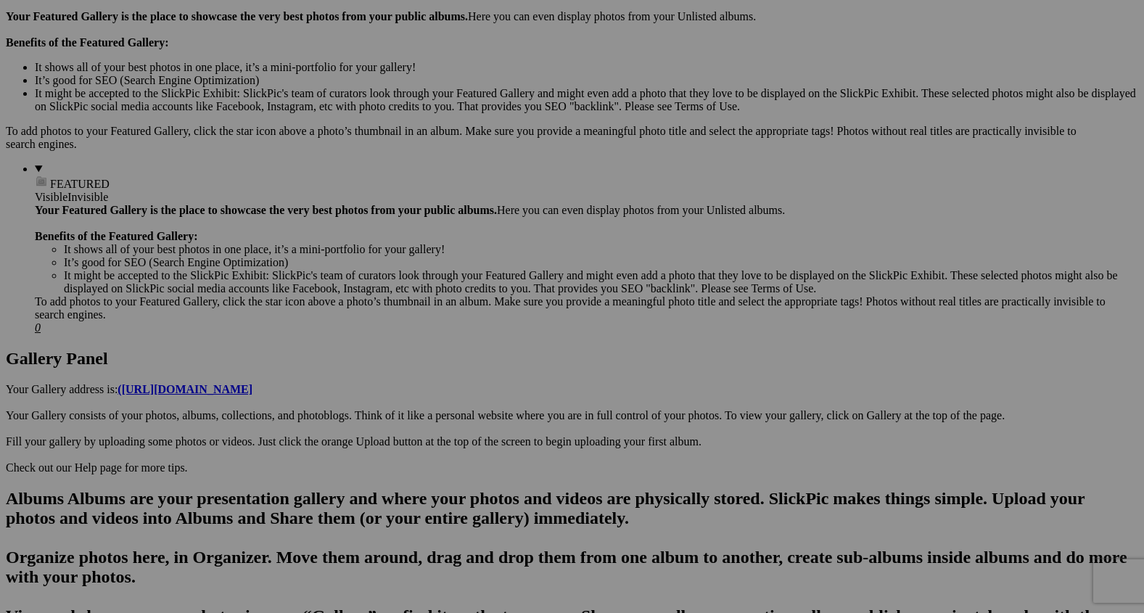
scroll to position [456, 0]
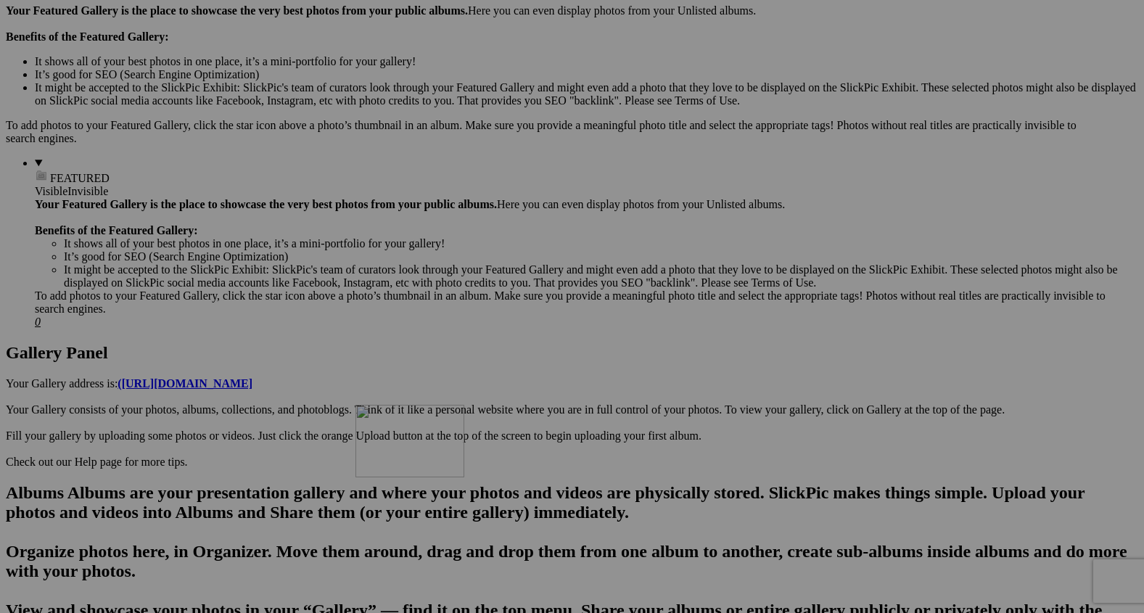
drag, startPoint x: 518, startPoint y: 170, endPoint x: 574, endPoint y: 581, distance: 415.0
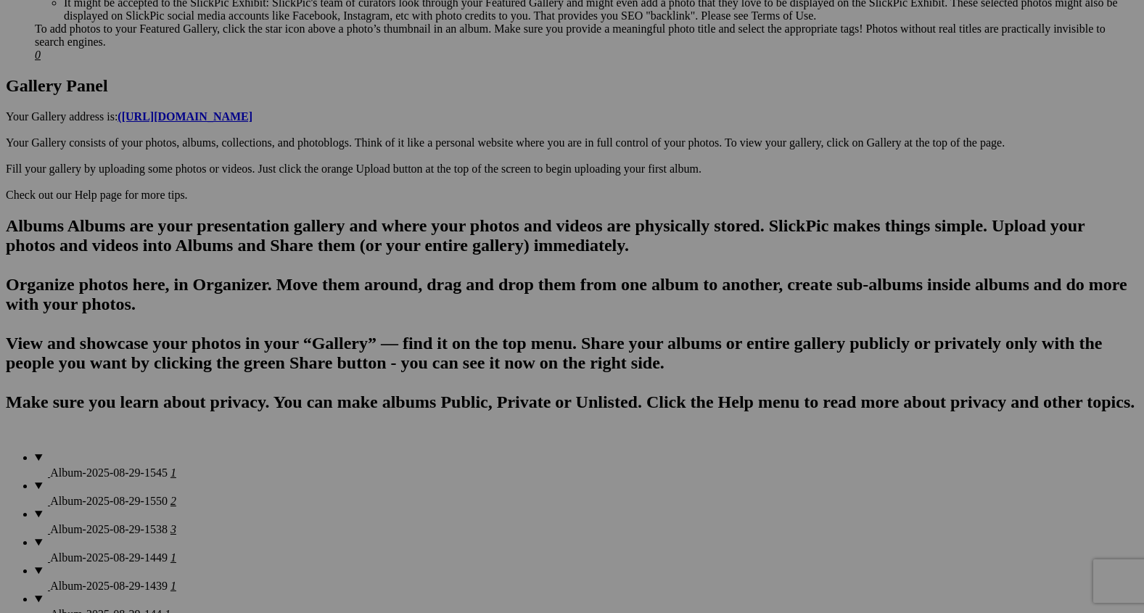
scroll to position [726, 0]
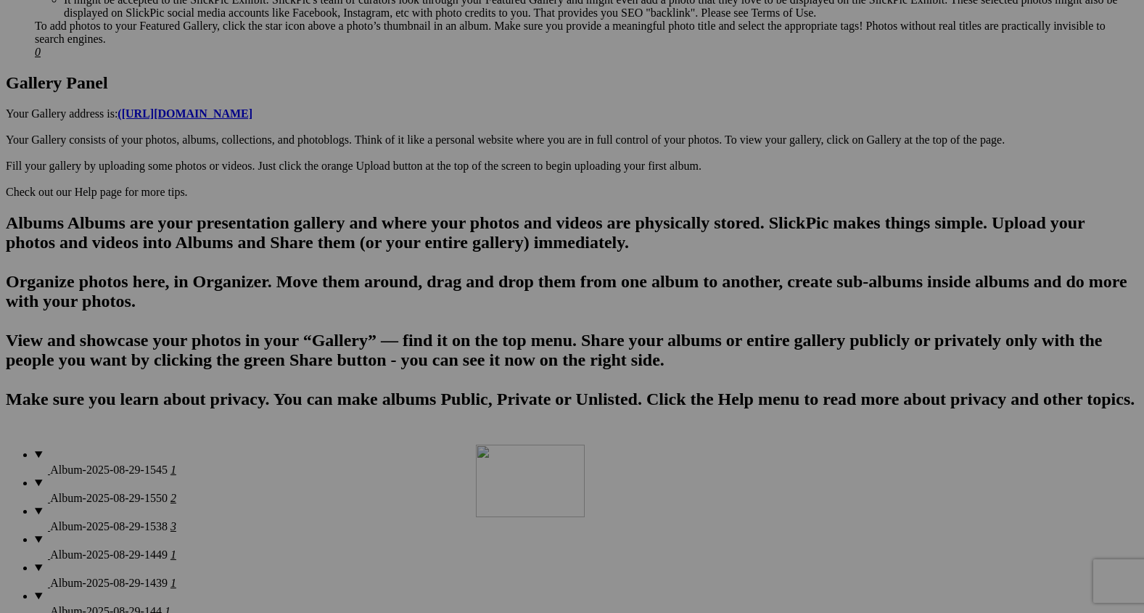
drag, startPoint x: 535, startPoint y: 245, endPoint x: 686, endPoint y: 571, distance: 358.8
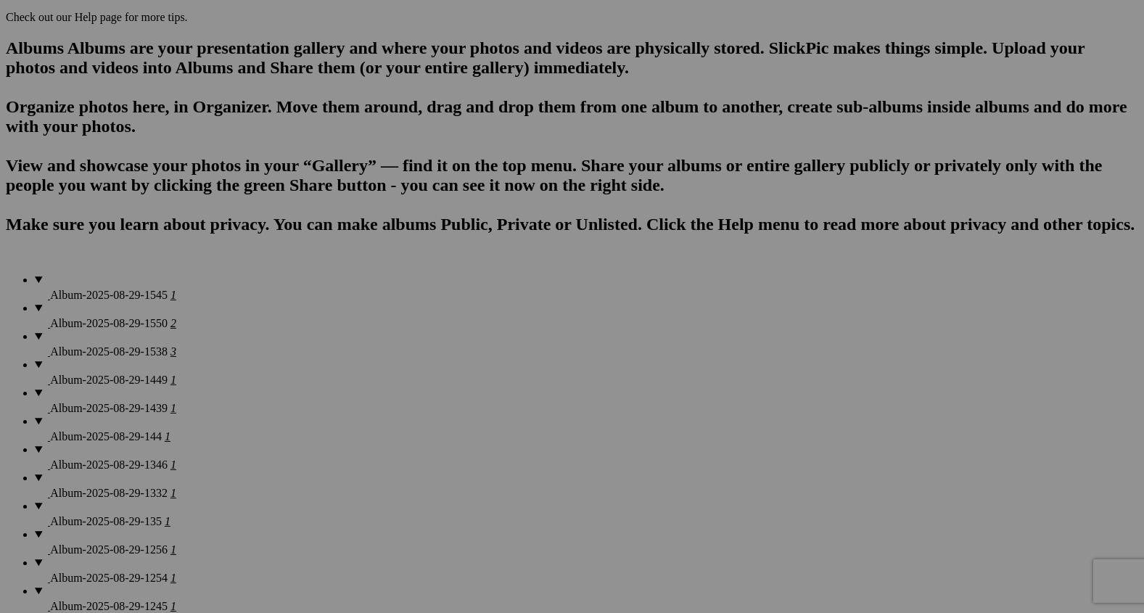
scroll to position [904, 0]
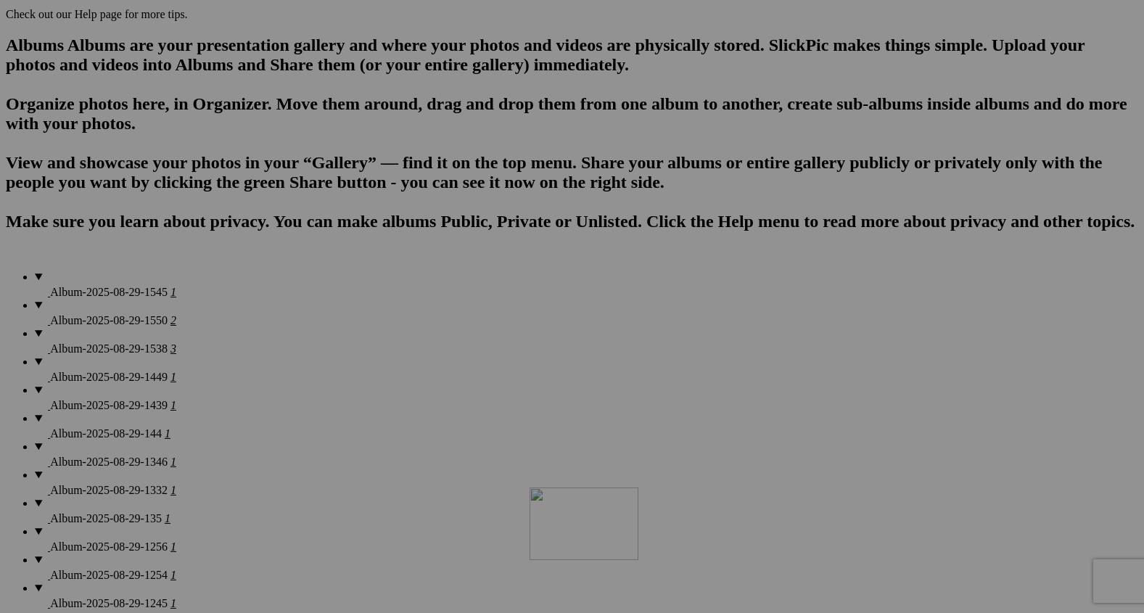
drag, startPoint x: 664, startPoint y: 450, endPoint x: 738, endPoint y: 613, distance: 178.8
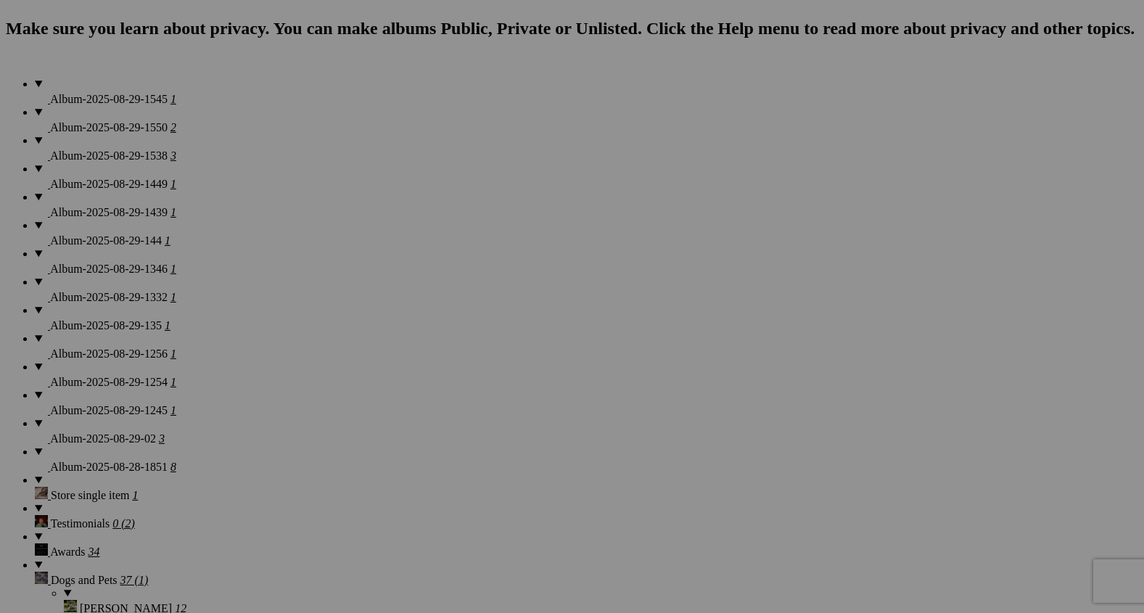
scroll to position [1203, 0]
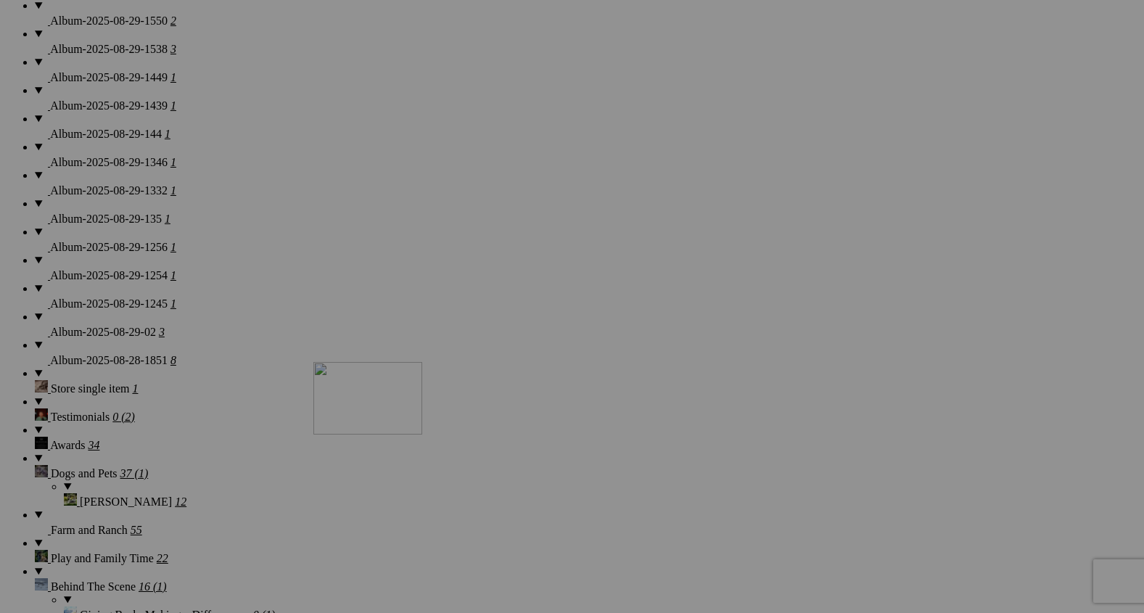
drag, startPoint x: 672, startPoint y: 339, endPoint x: 473, endPoint y: 482, distance: 245.3
drag, startPoint x: 649, startPoint y: 344, endPoint x: 362, endPoint y: 482, distance: 318.2
drag, startPoint x: 688, startPoint y: 334, endPoint x: 331, endPoint y: 495, distance: 392.4
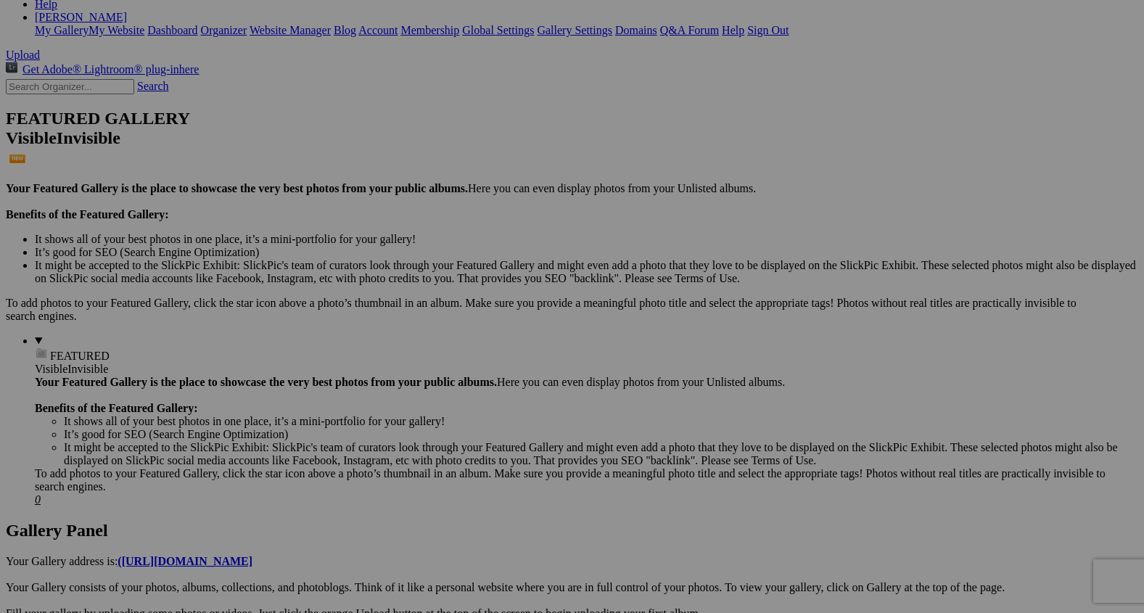
scroll to position [0, 0]
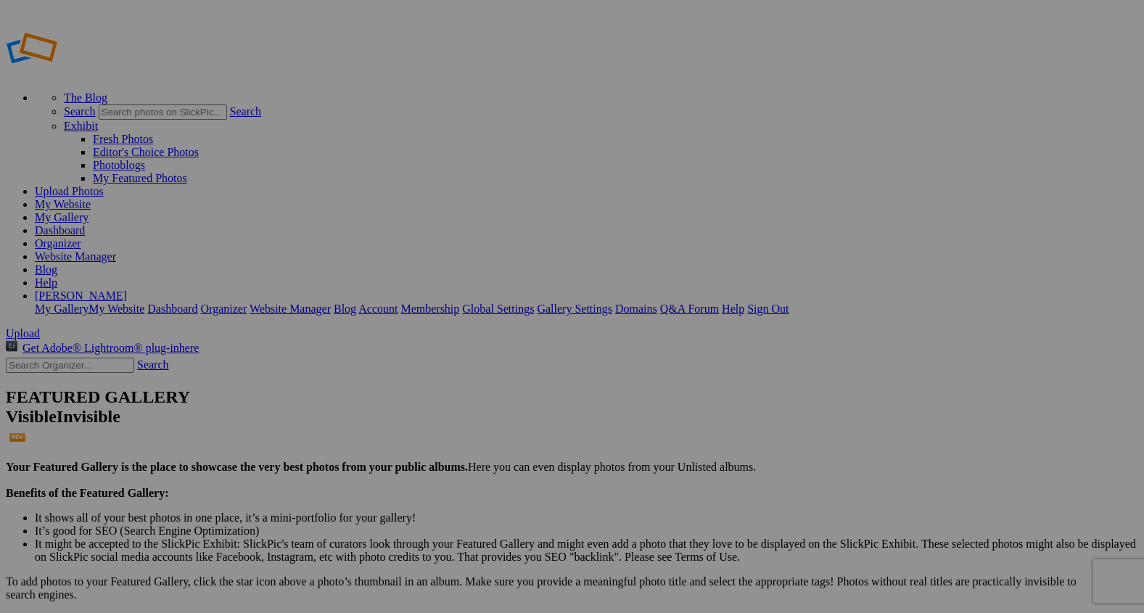
type input "2"
type input "Having Fun"
drag, startPoint x: 284, startPoint y: 212, endPoint x: 645, endPoint y: 611, distance: 539.1
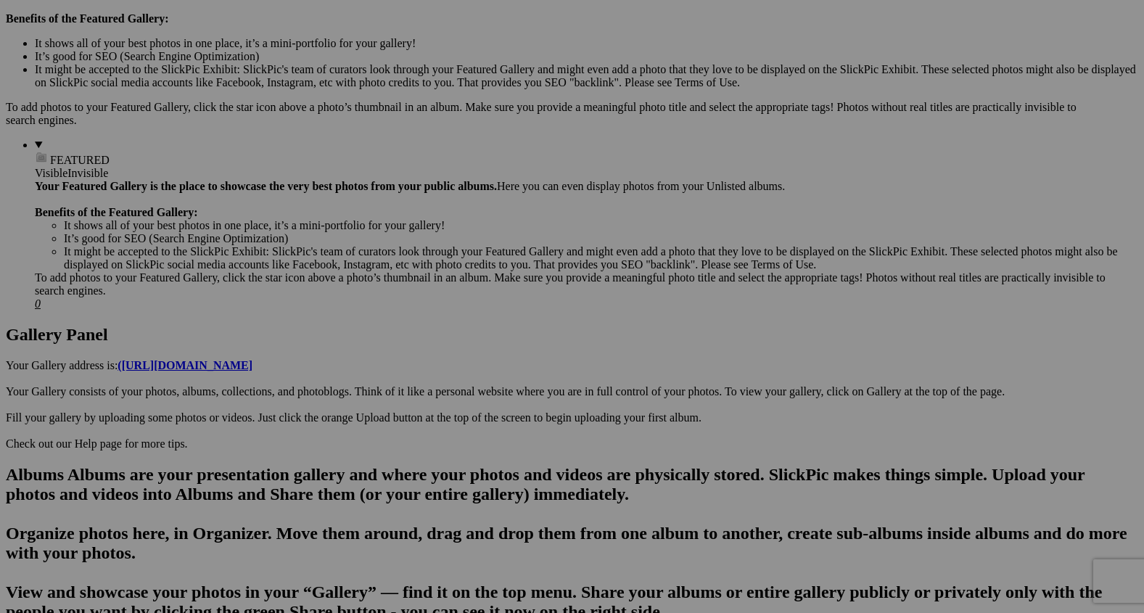
scroll to position [470, 0]
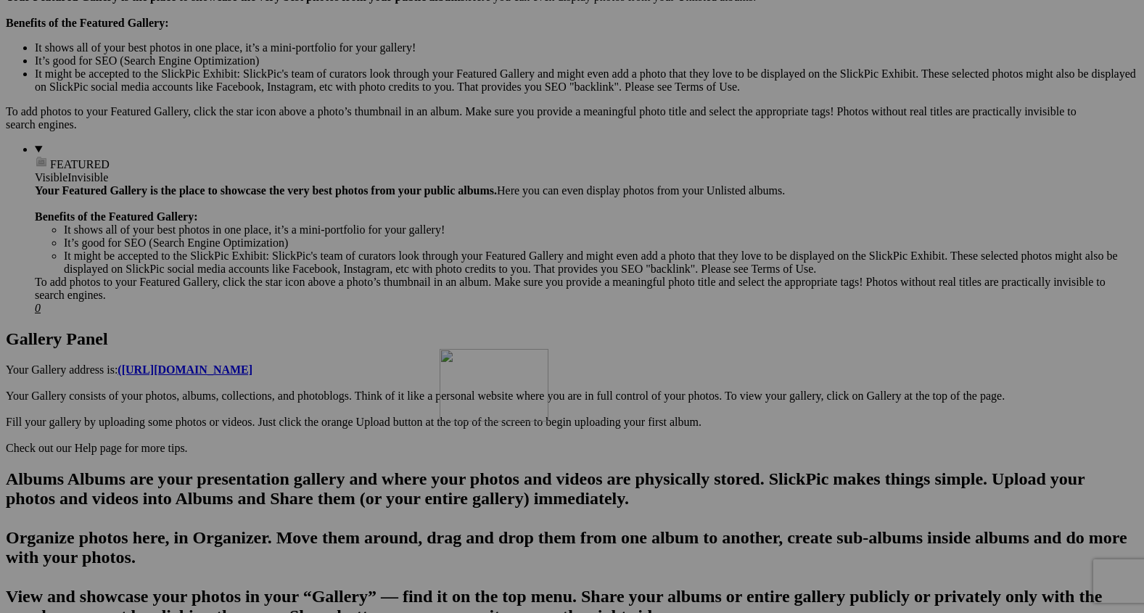
drag, startPoint x: 652, startPoint y: 135, endPoint x: 643, endPoint y: 513, distance: 378.6
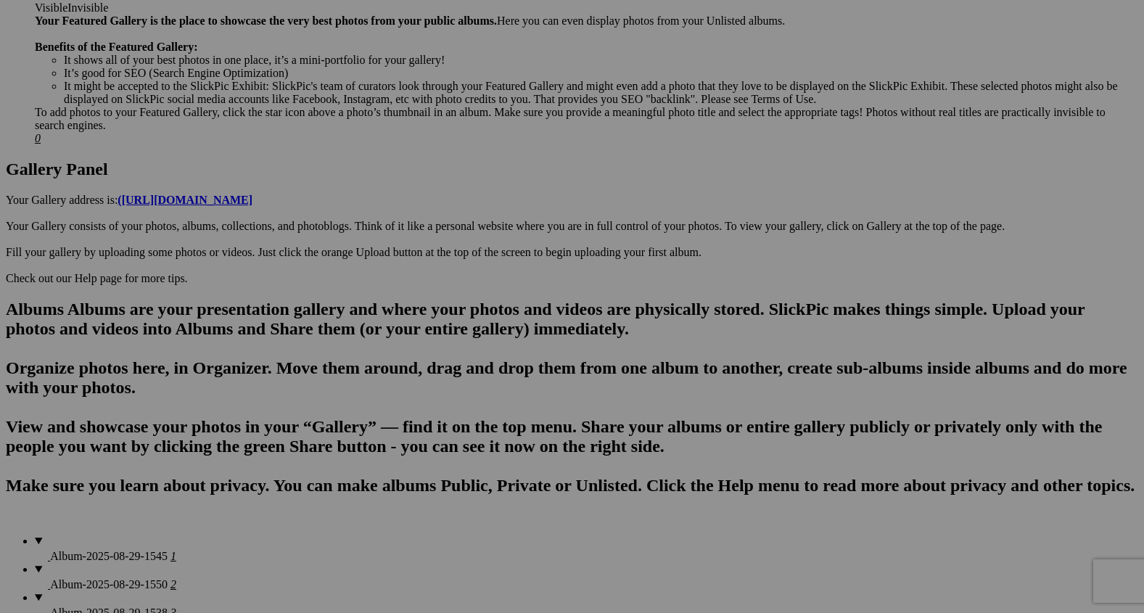
scroll to position [664, 0]
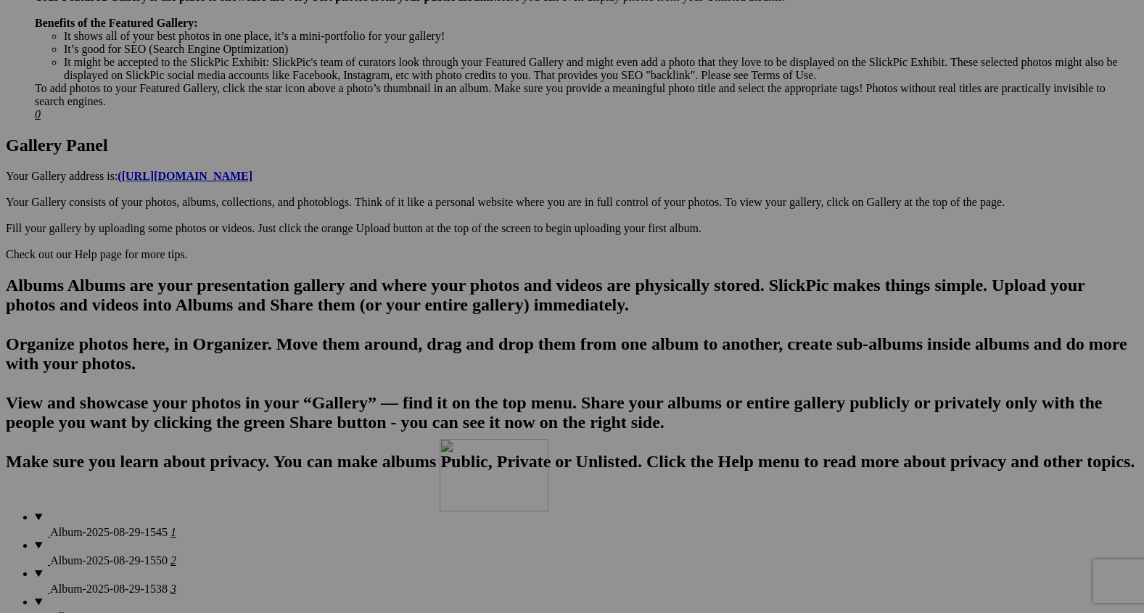
drag, startPoint x: 650, startPoint y: 301, endPoint x: 644, endPoint y: 606, distance: 304.6
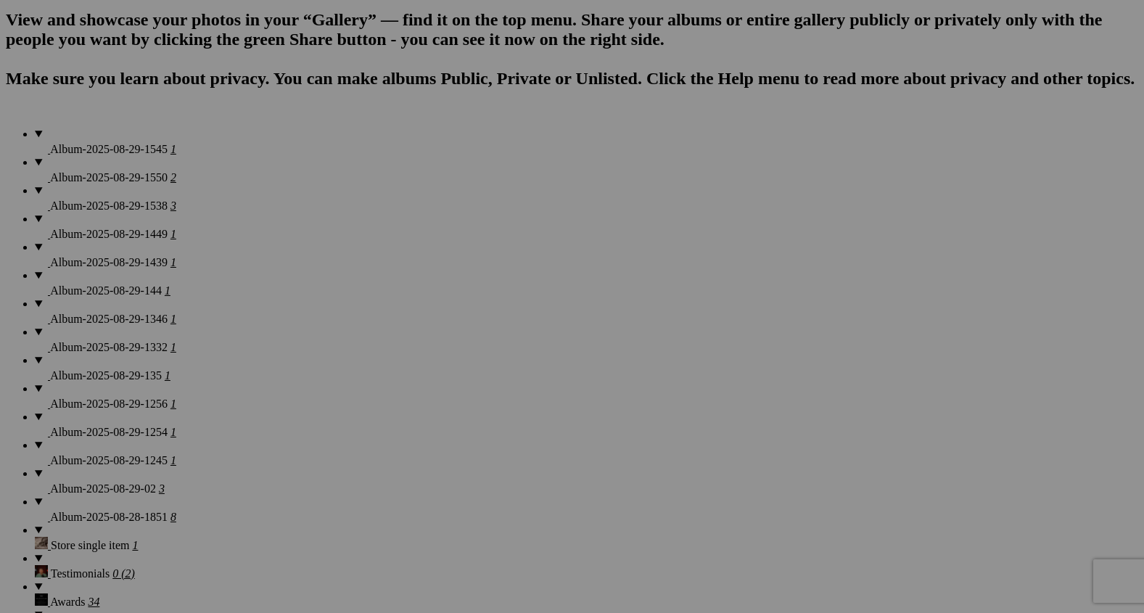
scroll to position [1047, 0]
drag, startPoint x: 656, startPoint y: 302, endPoint x: 674, endPoint y: 455, distance: 154.8
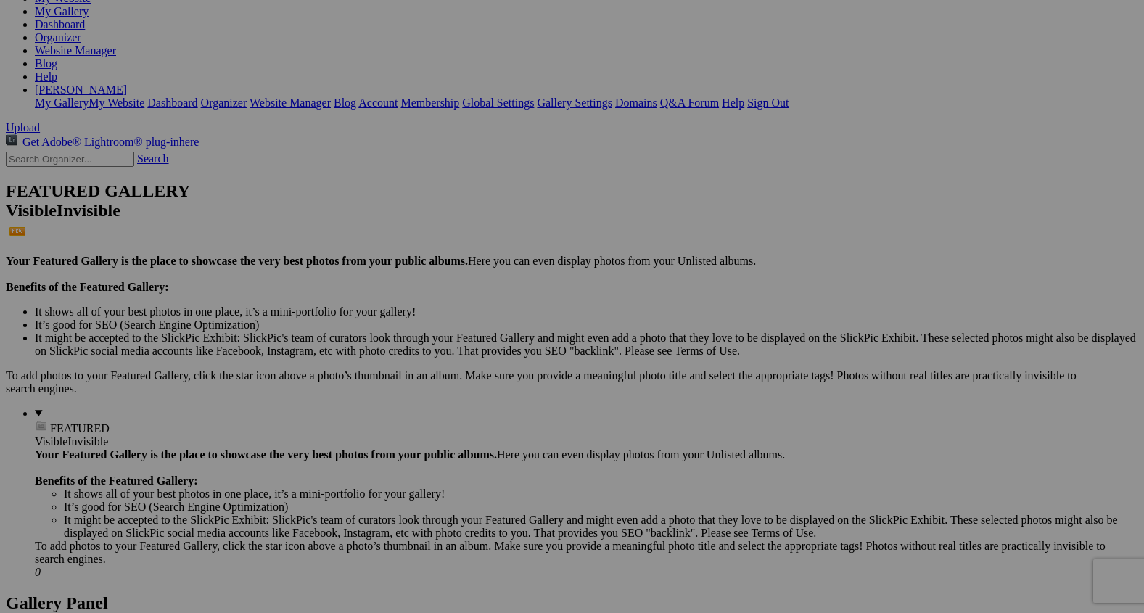
scroll to position [0, 0]
